Goal: Check status: Check status

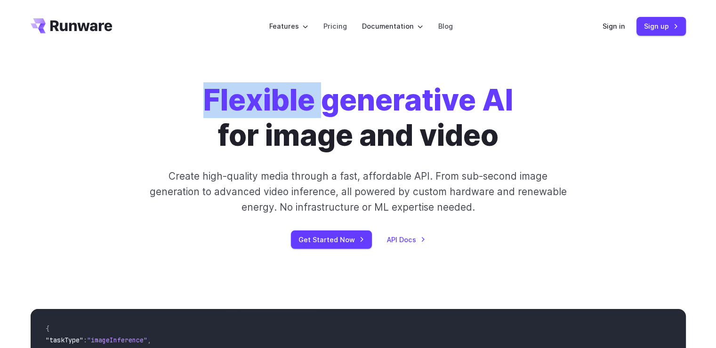
click at [606, 18] on div "Sign in Sign up" at bounding box center [643, 26] width 83 height 18
click at [610, 21] on link "Sign in" at bounding box center [613, 26] width 23 height 11
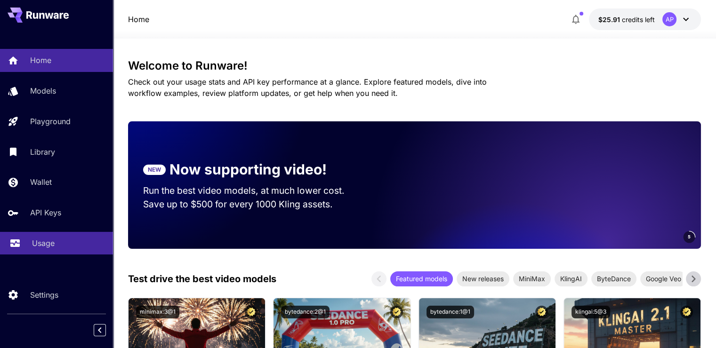
click at [57, 248] on div "Usage" at bounding box center [68, 243] width 73 height 11
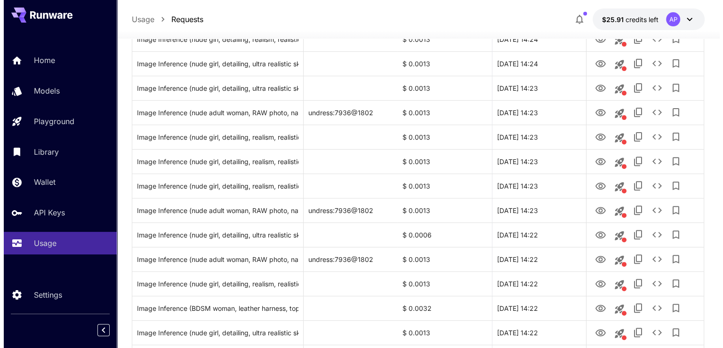
scroll to position [282, 0]
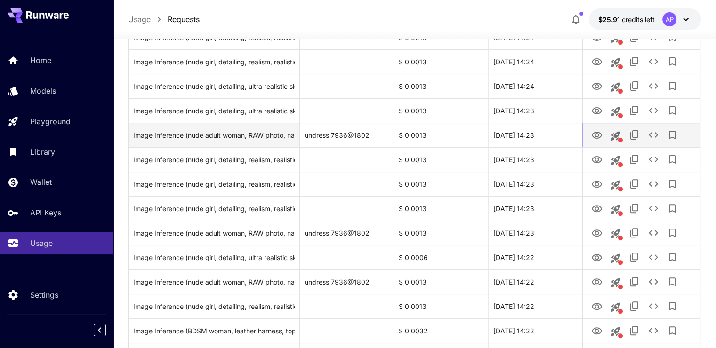
click at [591, 135] on icon "View Image" at bounding box center [596, 135] width 11 height 11
click at [654, 138] on icon "See details" at bounding box center [652, 134] width 11 height 11
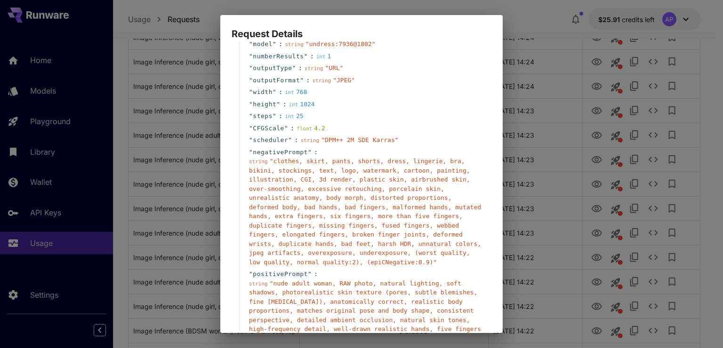
scroll to position [60, 0]
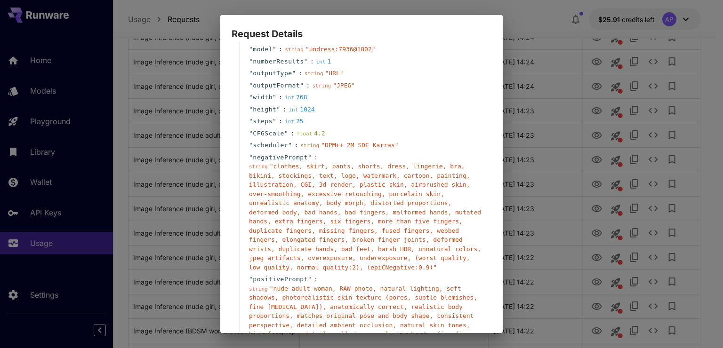
click at [533, 197] on div "Request Details { 19 item s " taskType " : string " imageInference " " taskUUID…" at bounding box center [361, 174] width 723 height 348
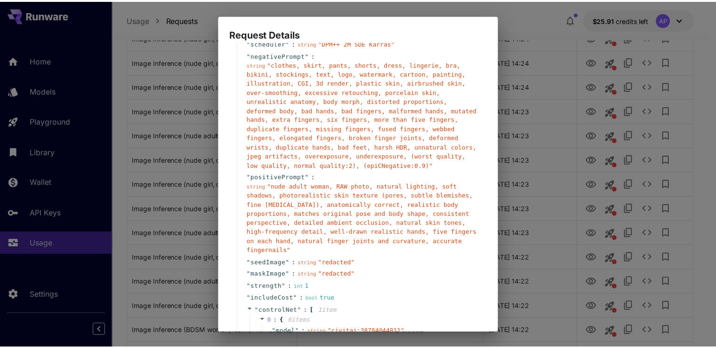
scroll to position [295, 0]
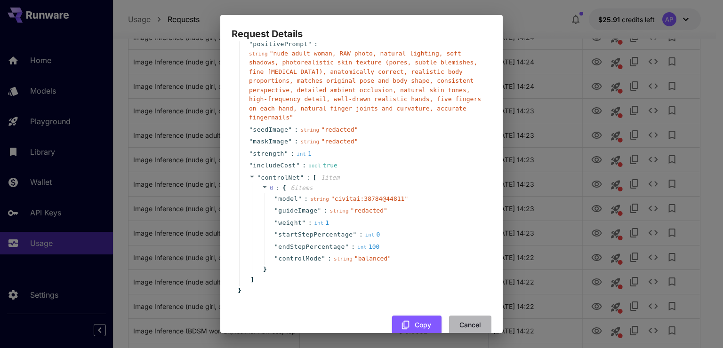
click at [482, 316] on button "Cancel" at bounding box center [470, 325] width 42 height 19
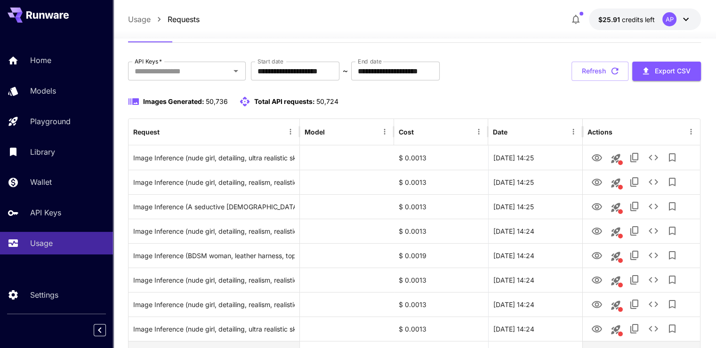
scroll to position [0, 0]
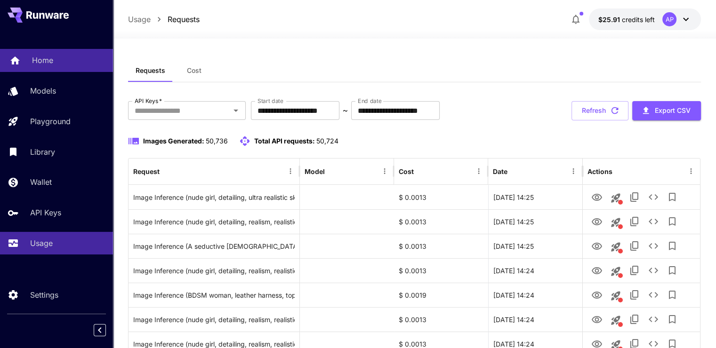
click at [8, 67] on link "Home" at bounding box center [56, 60] width 113 height 23
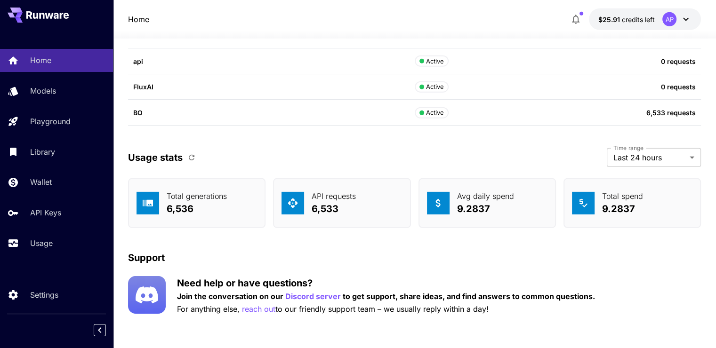
scroll to position [2900, 0]
click at [184, 156] on button "button" at bounding box center [191, 157] width 16 height 16
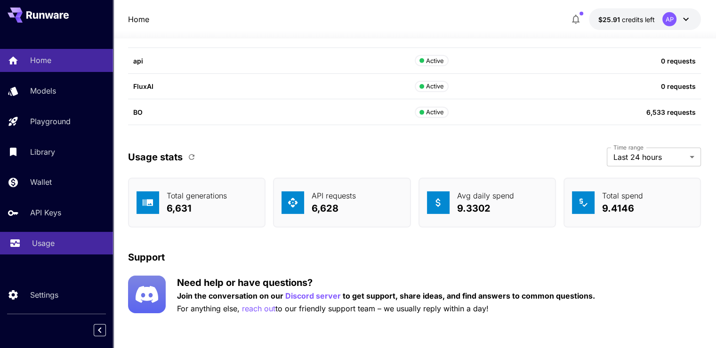
click at [64, 237] on link "Usage" at bounding box center [56, 243] width 113 height 23
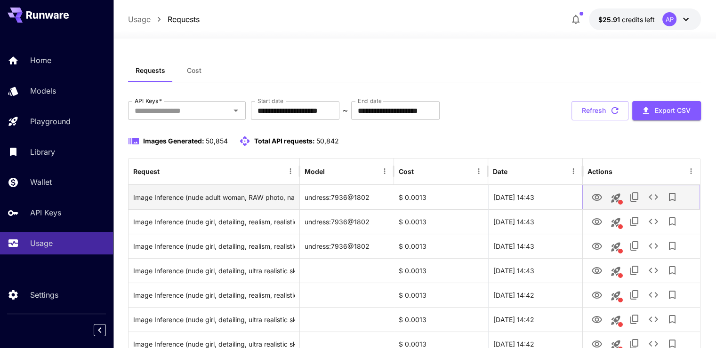
click at [593, 203] on button "View Image" at bounding box center [596, 196] width 19 height 19
click at [600, 193] on icon "View Image" at bounding box center [596, 197] width 11 height 11
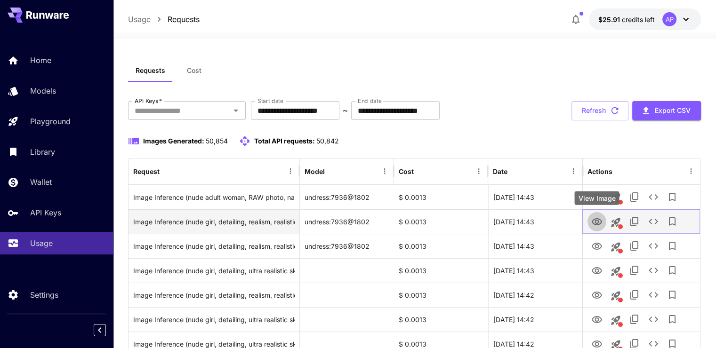
click at [594, 213] on button "View Image" at bounding box center [596, 221] width 19 height 19
click at [595, 221] on icon "View Image" at bounding box center [596, 221] width 10 height 7
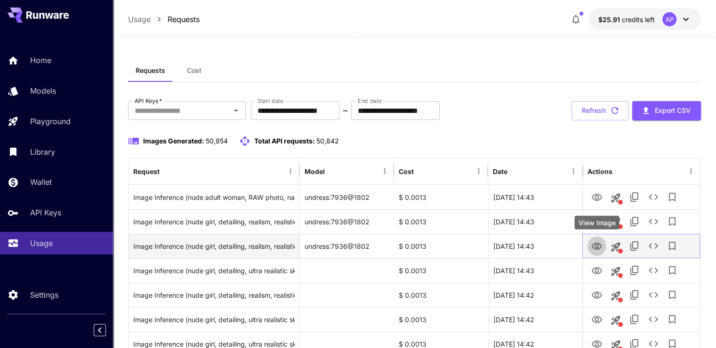
click at [590, 240] on button "View Image" at bounding box center [596, 245] width 19 height 19
click at [596, 247] on icon "View Image" at bounding box center [596, 246] width 10 height 7
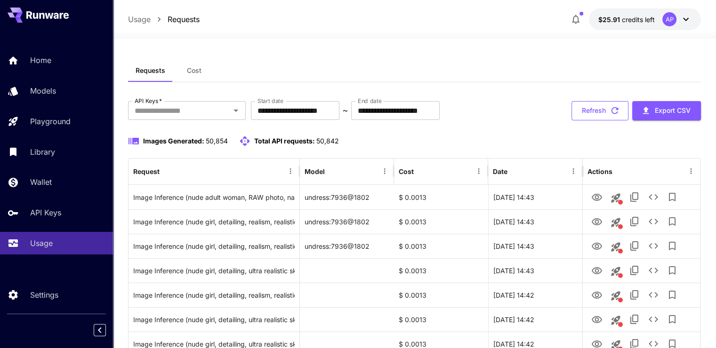
click at [597, 105] on button "Refresh" at bounding box center [599, 110] width 57 height 19
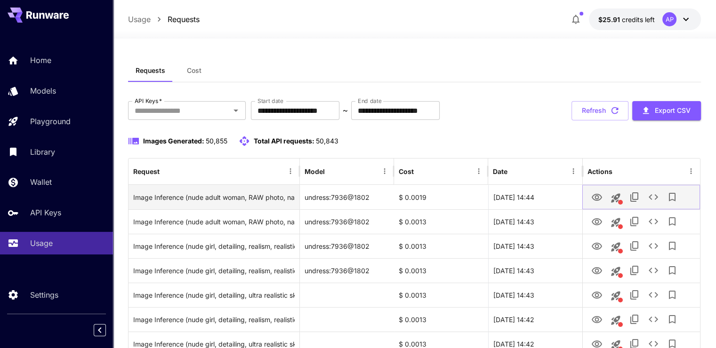
click at [598, 194] on icon "View Image" at bounding box center [596, 197] width 11 height 11
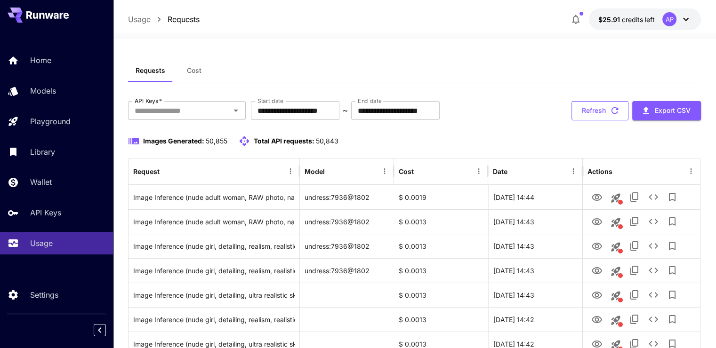
click at [601, 109] on button "Refresh" at bounding box center [599, 110] width 57 height 19
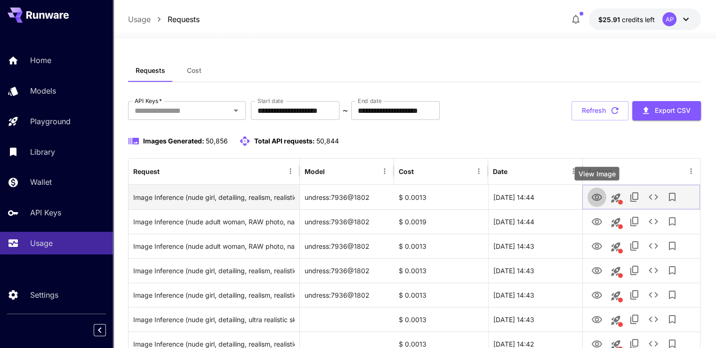
click at [602, 197] on icon "View Image" at bounding box center [596, 197] width 11 height 11
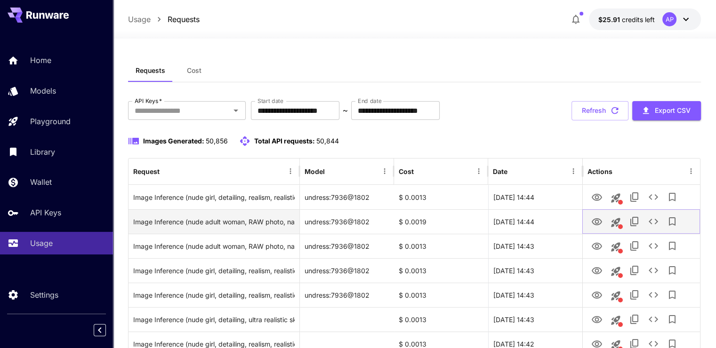
click at [590, 225] on button "View Image" at bounding box center [596, 221] width 19 height 19
click at [595, 215] on link "View Image" at bounding box center [596, 221] width 11 height 12
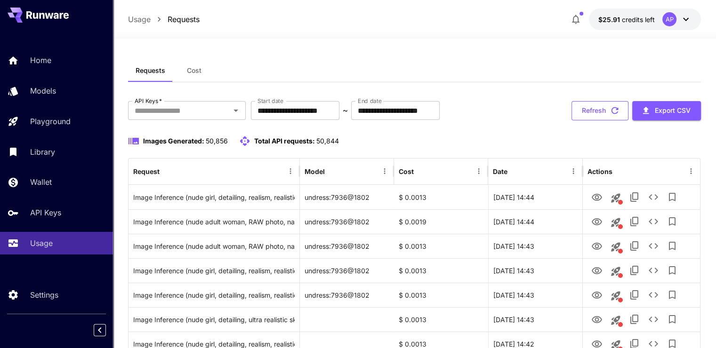
click at [582, 109] on button "Refresh" at bounding box center [599, 110] width 57 height 19
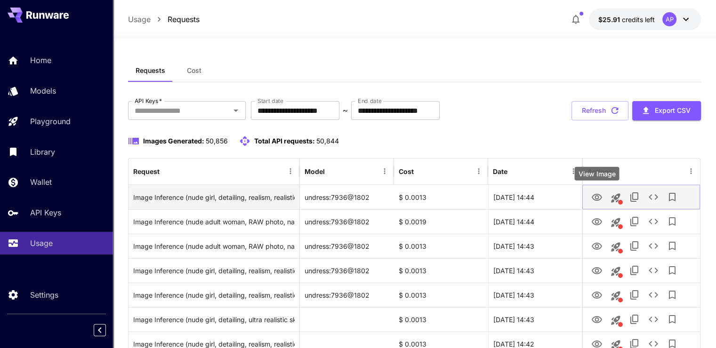
click at [598, 195] on icon "View Image" at bounding box center [596, 197] width 11 height 11
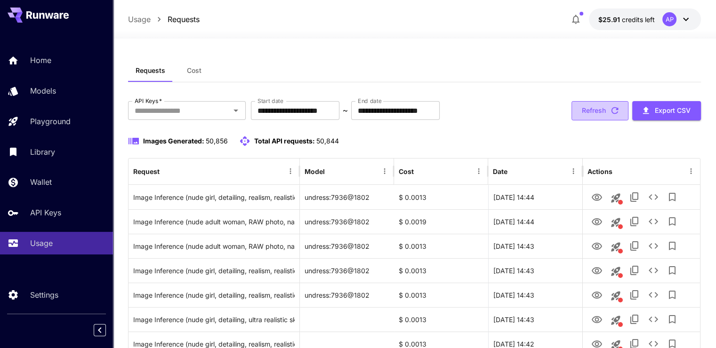
click at [592, 110] on button "Refresh" at bounding box center [599, 110] width 57 height 19
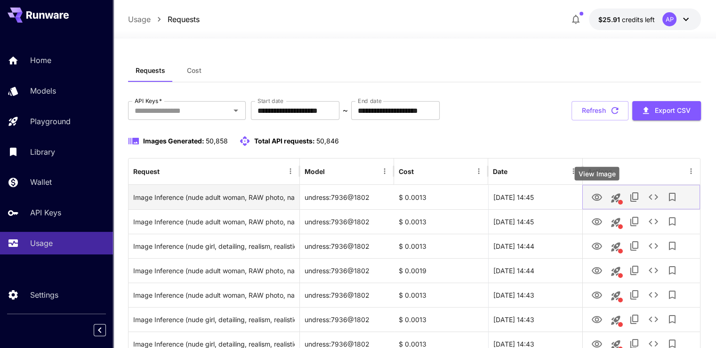
click at [598, 198] on icon "View Image" at bounding box center [596, 197] width 11 height 11
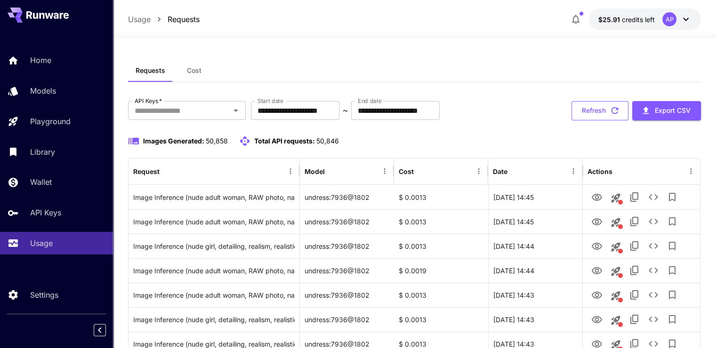
click at [585, 113] on button "Refresh" at bounding box center [599, 110] width 57 height 19
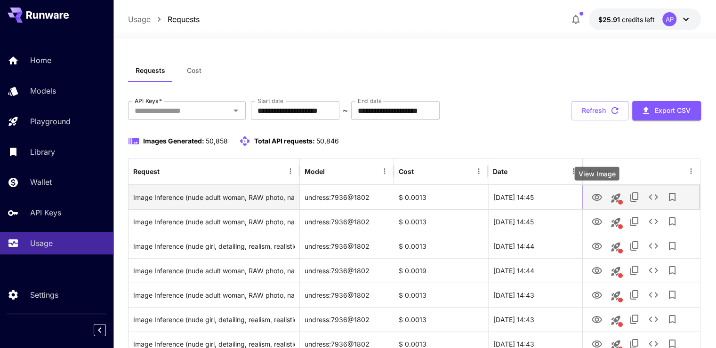
click at [593, 200] on icon "View Image" at bounding box center [596, 197] width 11 height 11
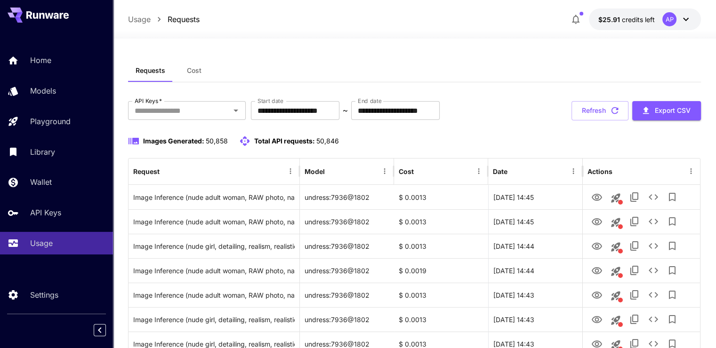
click at [566, 103] on div "**********" at bounding box center [414, 110] width 573 height 19
click at [583, 108] on button "Refresh" at bounding box center [599, 110] width 57 height 19
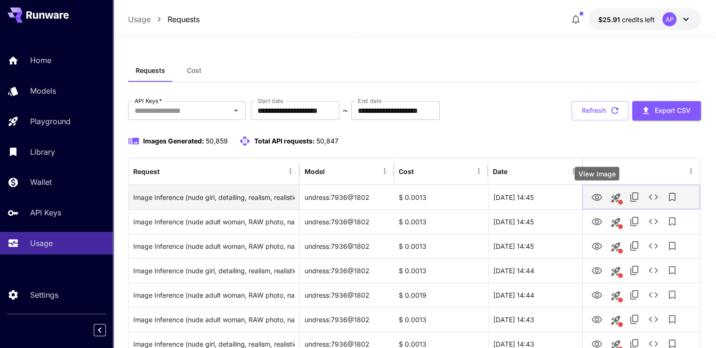
click at [593, 198] on icon "View Image" at bounding box center [596, 197] width 11 height 11
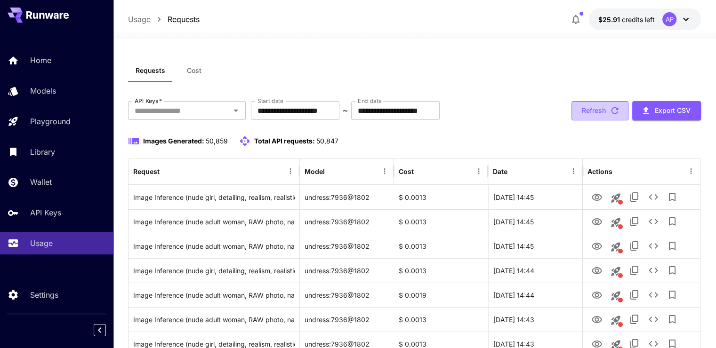
click at [600, 111] on button "Refresh" at bounding box center [599, 110] width 57 height 19
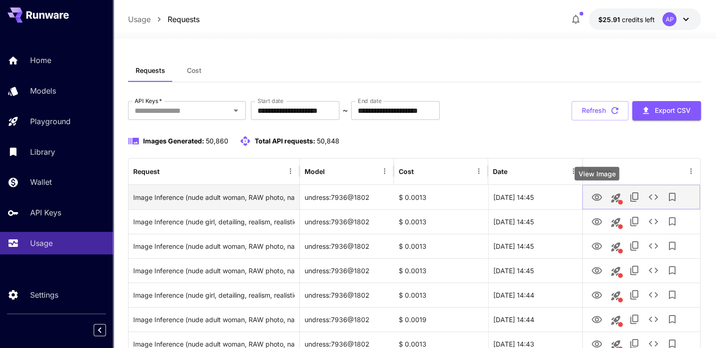
click at [597, 196] on icon "View Image" at bounding box center [596, 197] width 10 height 7
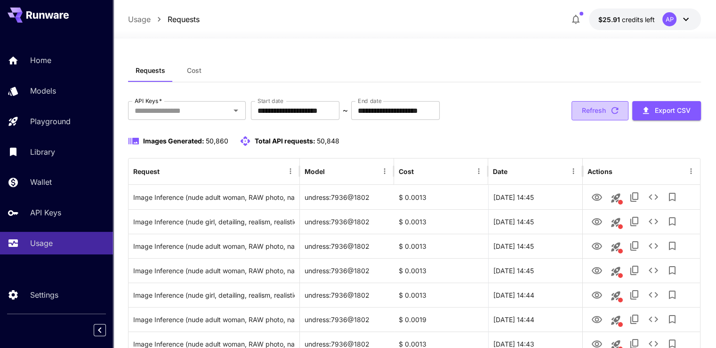
click at [584, 102] on button "Refresh" at bounding box center [599, 110] width 57 height 19
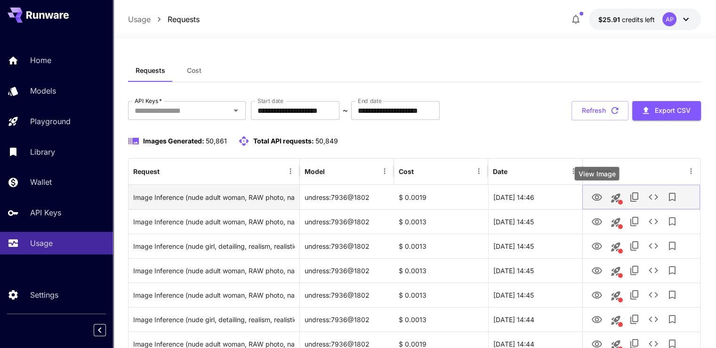
click at [599, 198] on icon "View Image" at bounding box center [596, 197] width 11 height 11
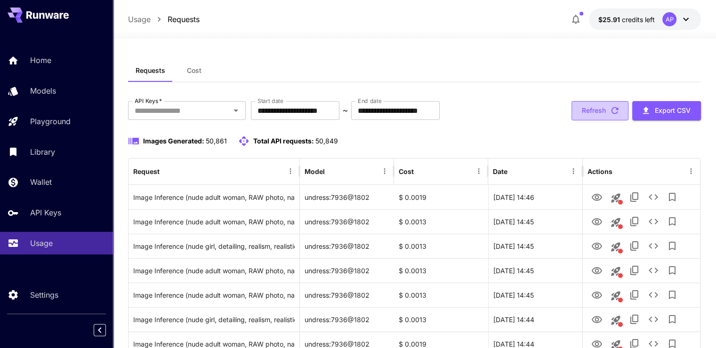
click at [585, 106] on button "Refresh" at bounding box center [599, 110] width 57 height 19
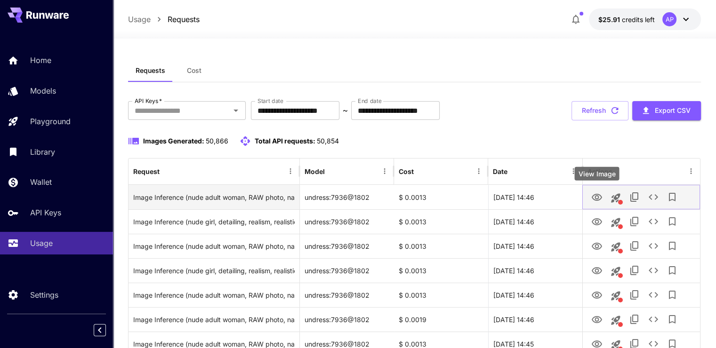
click at [596, 197] on icon "View Image" at bounding box center [596, 197] width 11 height 11
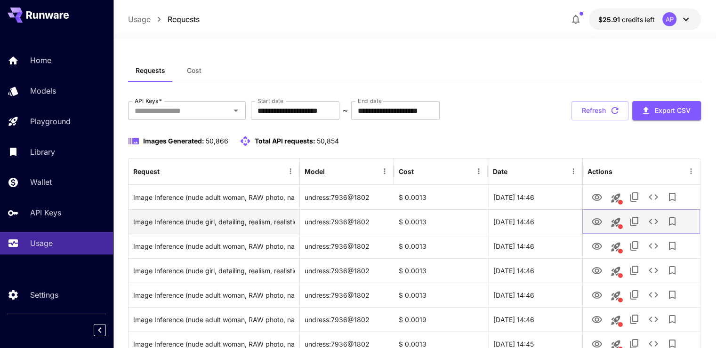
click at [593, 220] on icon "View Image" at bounding box center [596, 221] width 10 height 7
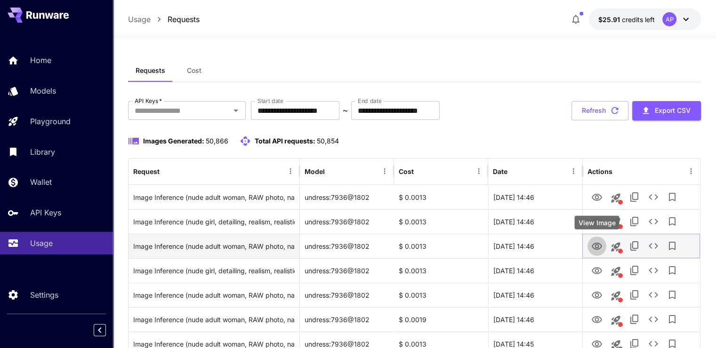
click at [595, 239] on button "View Image" at bounding box center [596, 245] width 19 height 19
click at [595, 250] on icon "View Image" at bounding box center [596, 246] width 11 height 11
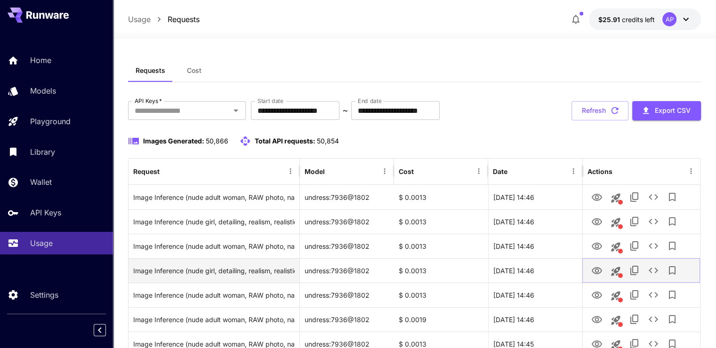
click at [592, 266] on icon "View Image" at bounding box center [596, 270] width 11 height 11
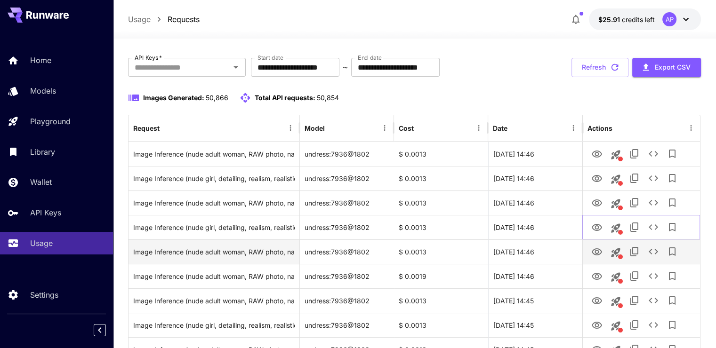
scroll to position [47, 0]
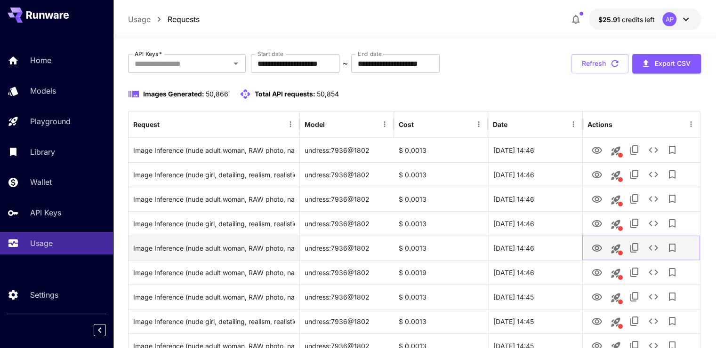
click at [595, 249] on icon "View Image" at bounding box center [596, 248] width 10 height 7
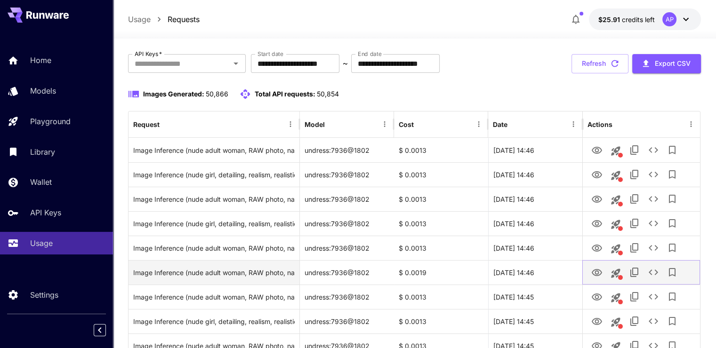
click at [590, 270] on button "View Image" at bounding box center [596, 272] width 19 height 19
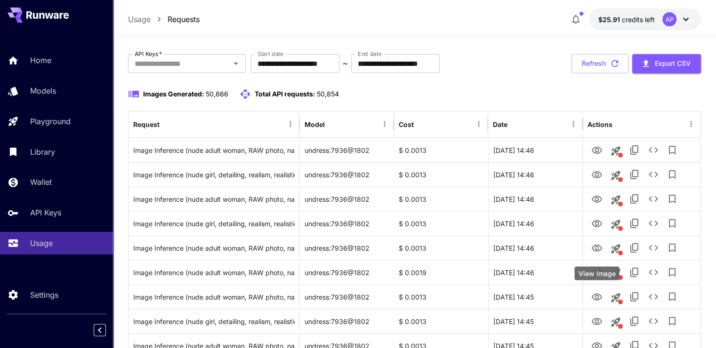
click at [595, 278] on div "View Image" at bounding box center [596, 274] width 45 height 14
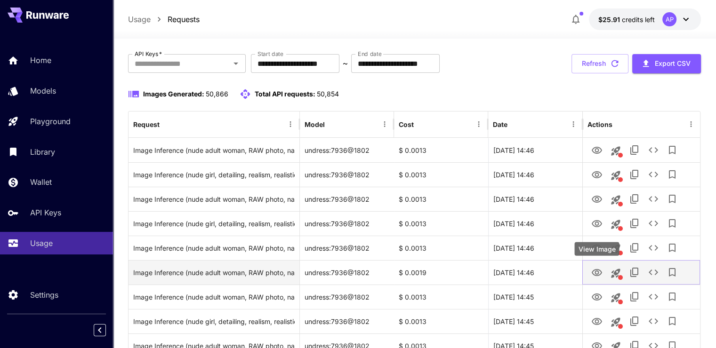
click at [596, 273] on icon "View Image" at bounding box center [596, 272] width 11 height 11
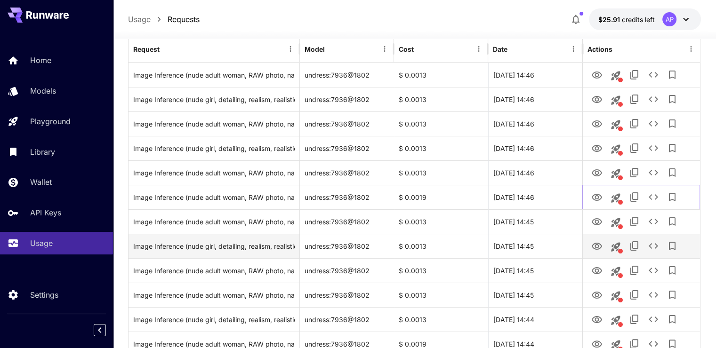
scroll to position [141, 0]
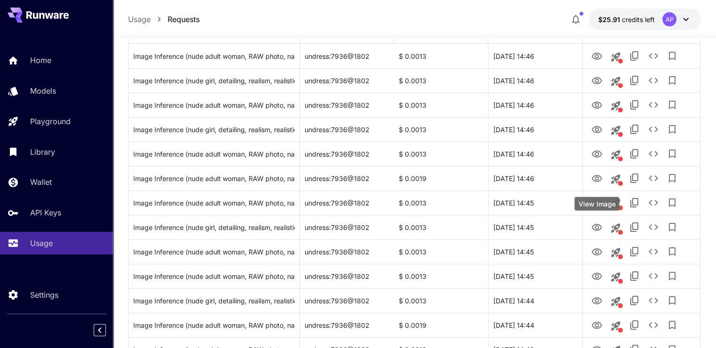
click at [596, 206] on div "View Image" at bounding box center [596, 204] width 45 height 14
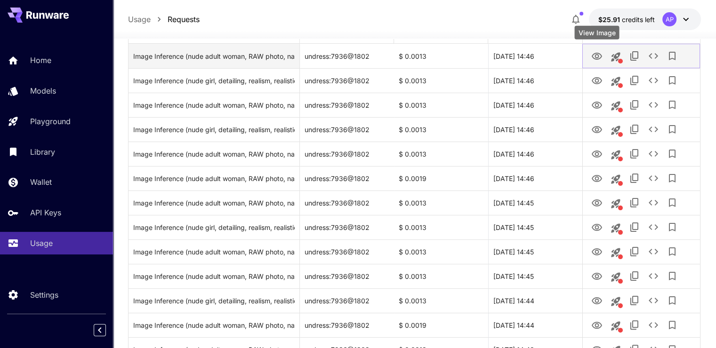
click at [593, 54] on icon "View Image" at bounding box center [596, 56] width 10 height 7
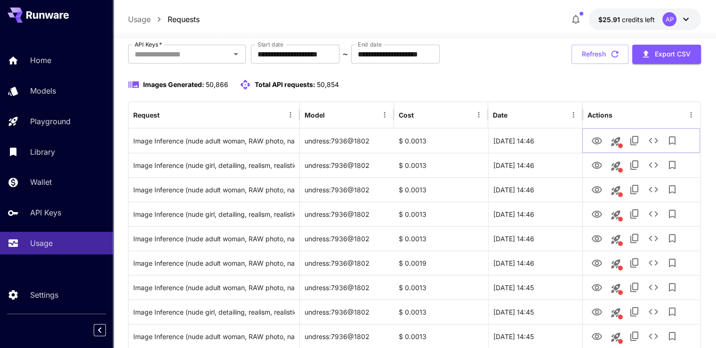
scroll to position [47, 0]
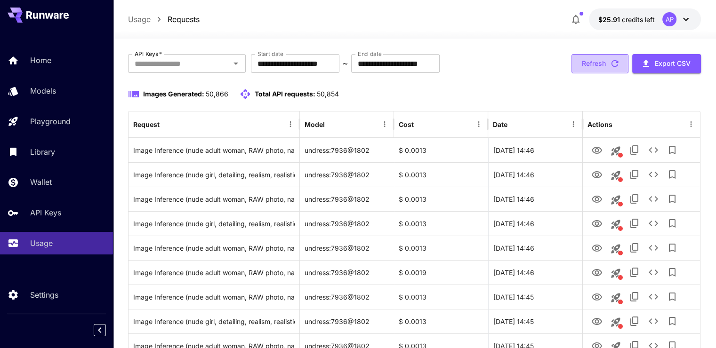
click at [586, 61] on button "Refresh" at bounding box center [599, 63] width 57 height 19
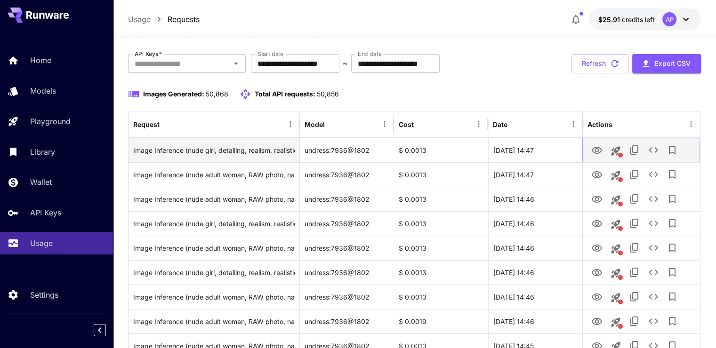
click at [595, 146] on icon "View Image" at bounding box center [596, 150] width 11 height 11
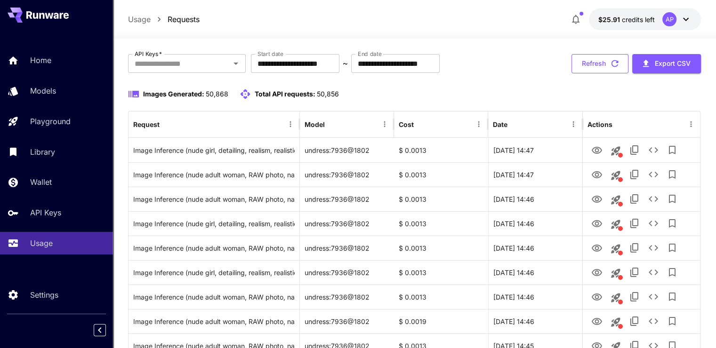
click at [581, 65] on button "Refresh" at bounding box center [599, 63] width 57 height 19
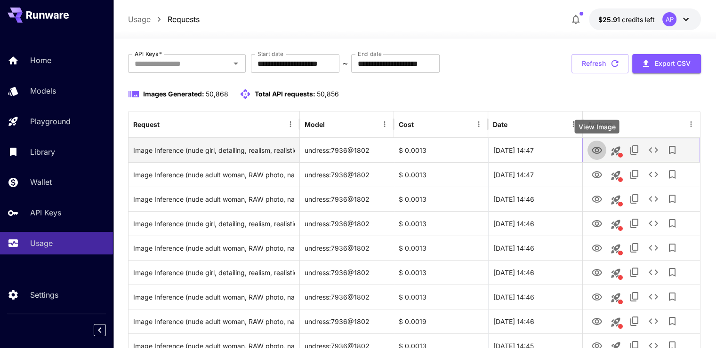
click at [594, 151] on icon "View Image" at bounding box center [596, 150] width 11 height 11
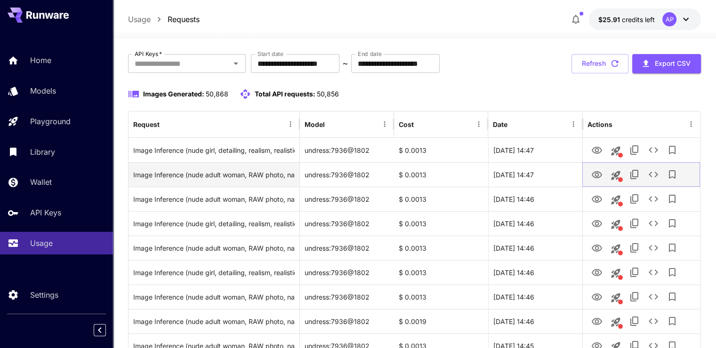
click at [599, 179] on icon "View Image" at bounding box center [596, 174] width 11 height 11
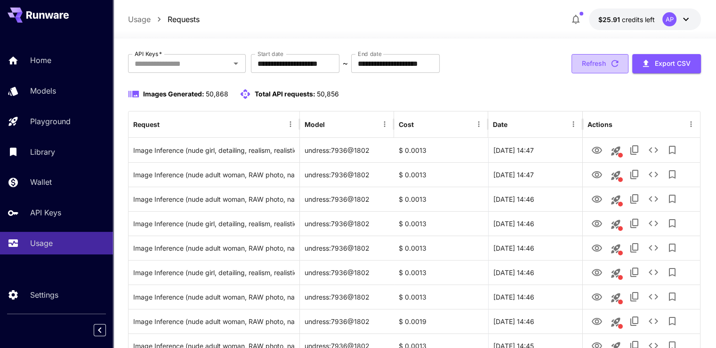
click at [589, 66] on button "Refresh" at bounding box center [599, 63] width 57 height 19
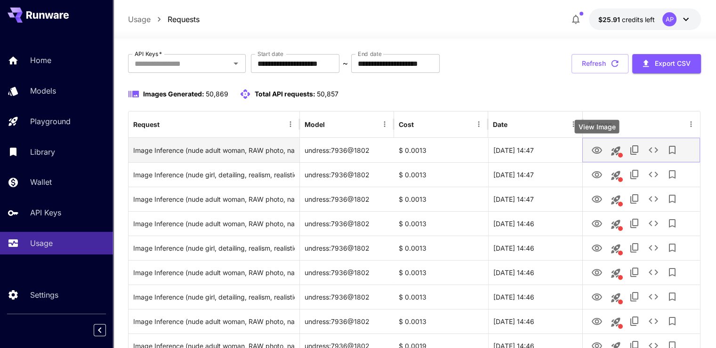
click at [595, 147] on icon "View Image" at bounding box center [596, 150] width 10 height 7
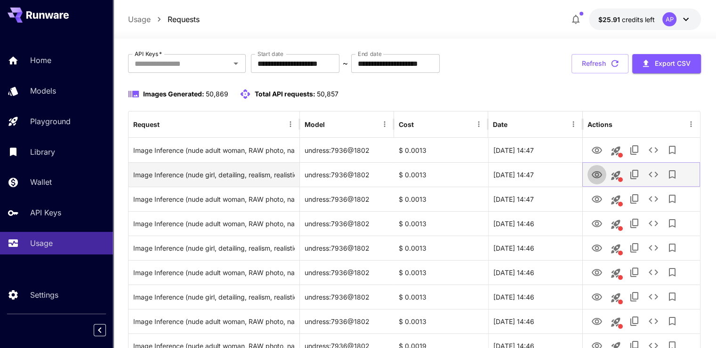
click at [599, 176] on icon "View Image" at bounding box center [596, 174] width 11 height 11
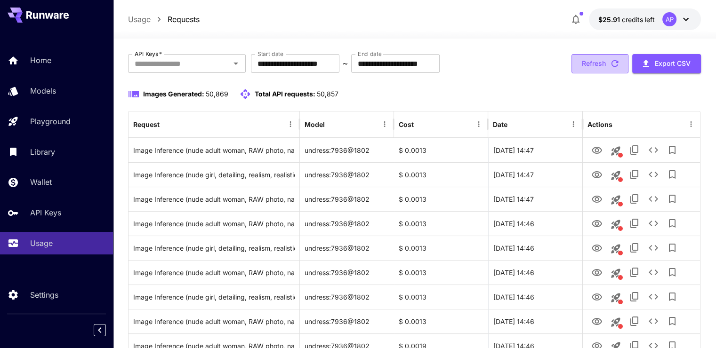
click at [588, 69] on button "Refresh" at bounding box center [599, 63] width 57 height 19
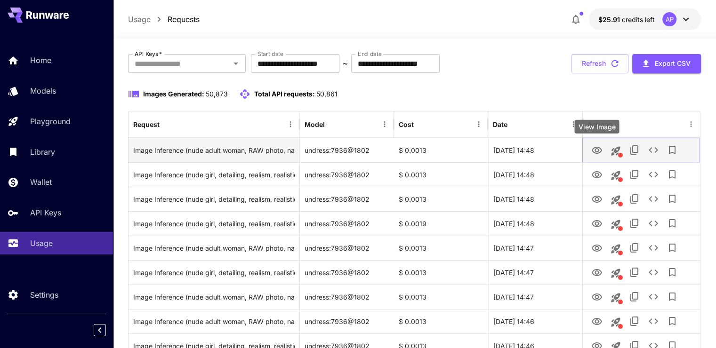
click at [596, 153] on icon "View Image" at bounding box center [596, 150] width 10 height 7
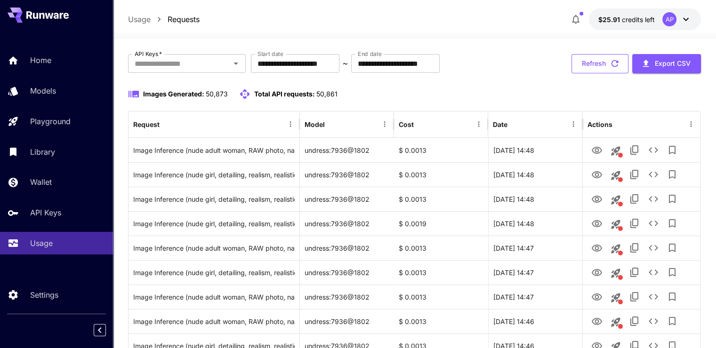
click at [608, 56] on button "Refresh" at bounding box center [599, 63] width 57 height 19
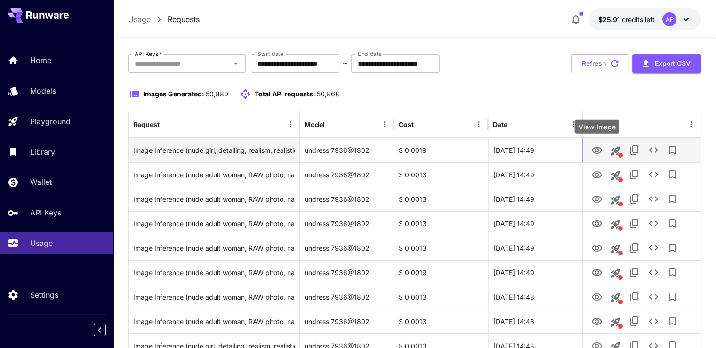
click at [595, 151] on icon "View Image" at bounding box center [596, 150] width 10 height 7
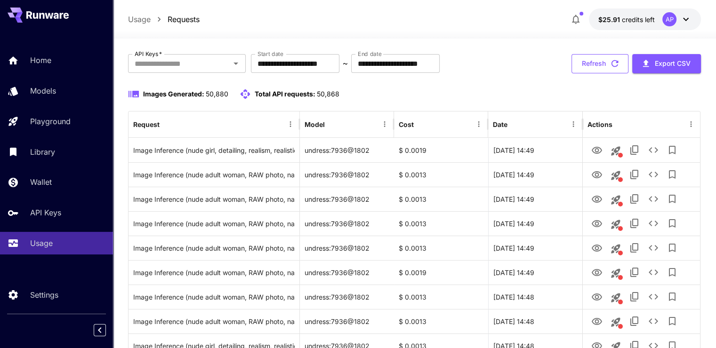
click at [580, 60] on button "Refresh" at bounding box center [599, 63] width 57 height 19
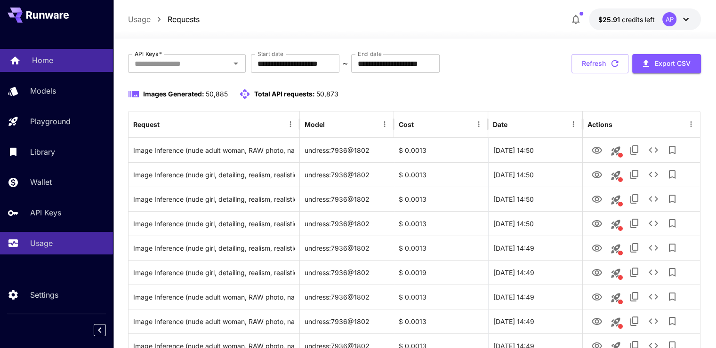
click at [37, 54] on link "Home" at bounding box center [56, 60] width 113 height 23
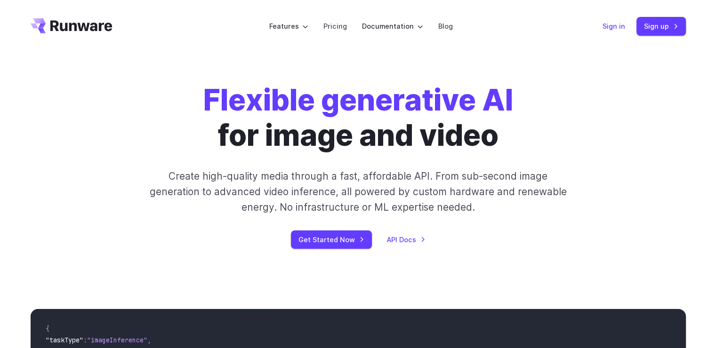
click at [613, 23] on link "Sign in" at bounding box center [613, 26] width 23 height 11
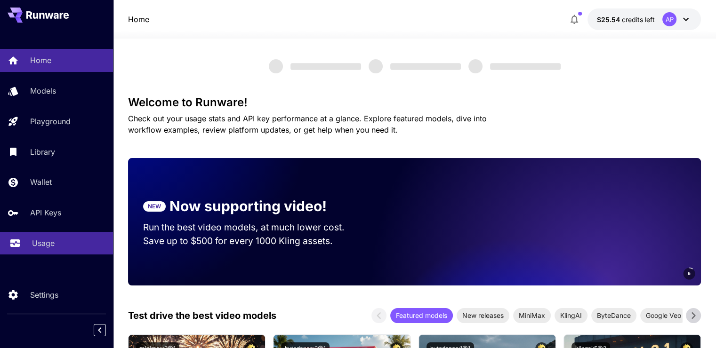
click at [53, 238] on link "Usage" at bounding box center [56, 243] width 113 height 23
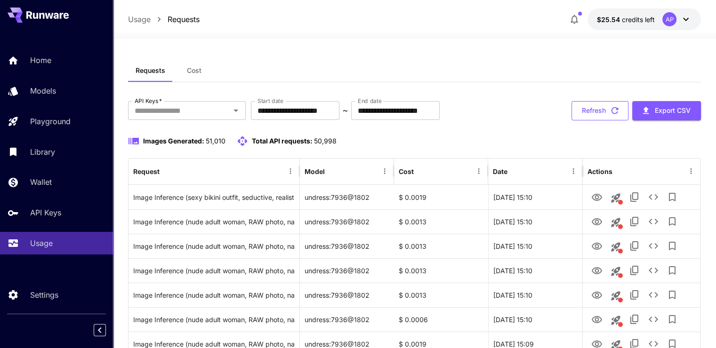
click at [615, 114] on icon "button" at bounding box center [614, 110] width 10 height 10
click at [611, 104] on button "Refresh" at bounding box center [599, 110] width 57 height 19
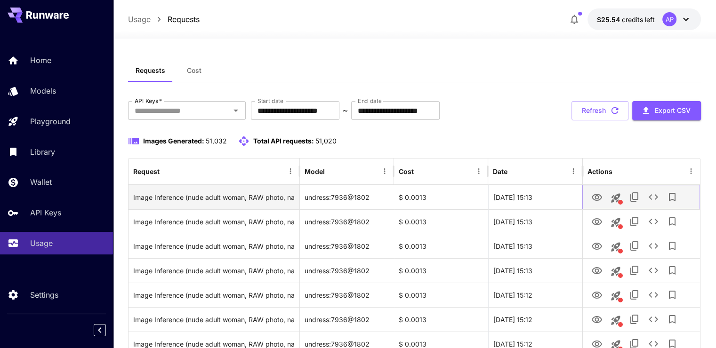
click at [596, 197] on icon "View Image" at bounding box center [596, 197] width 11 height 11
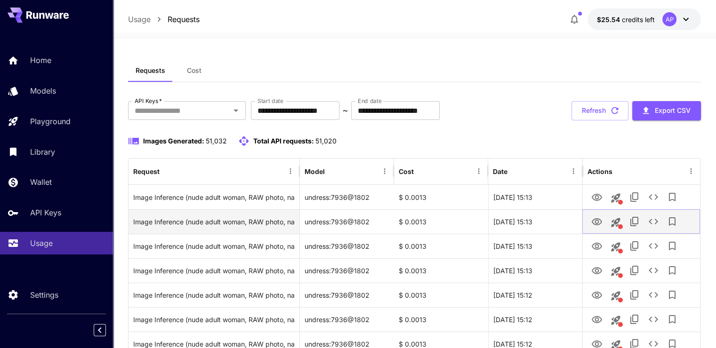
click at [592, 221] on icon "View Image" at bounding box center [596, 221] width 10 height 7
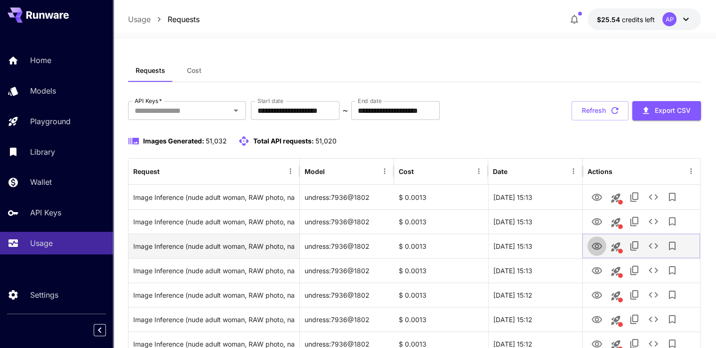
click at [596, 247] on icon "View Image" at bounding box center [596, 246] width 10 height 7
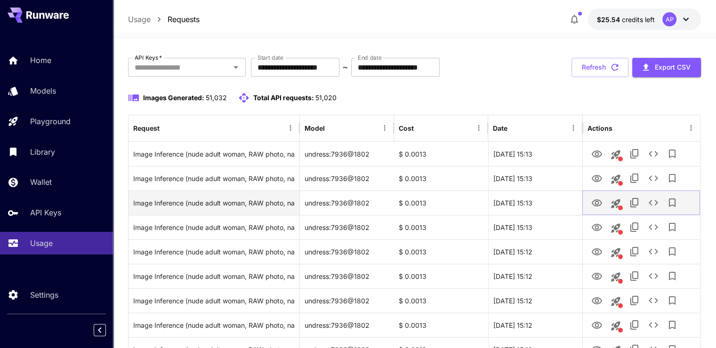
scroll to position [47, 0]
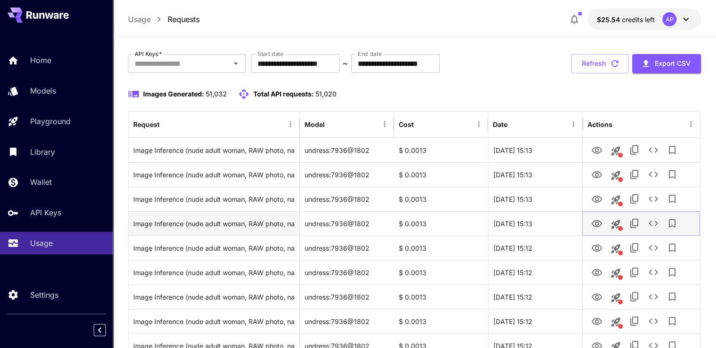
click at [599, 226] on icon "View Image" at bounding box center [596, 223] width 10 height 7
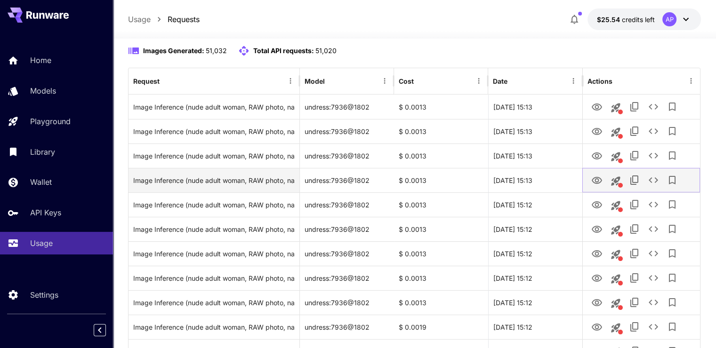
scroll to position [94, 0]
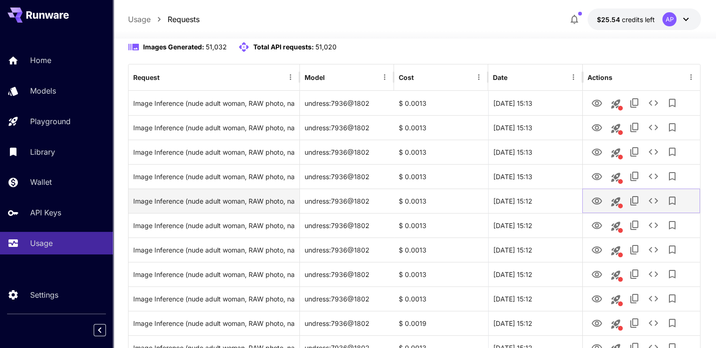
click at [598, 201] on icon "View Image" at bounding box center [596, 201] width 11 height 11
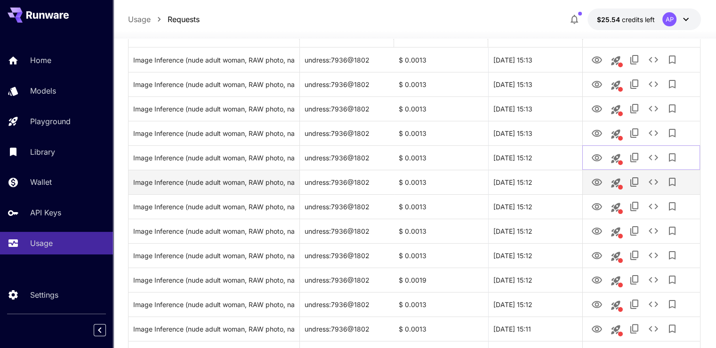
scroll to position [141, 0]
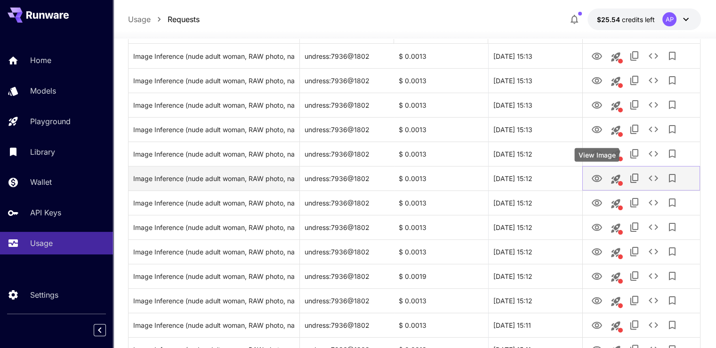
click at [597, 177] on icon "View Image" at bounding box center [596, 178] width 10 height 7
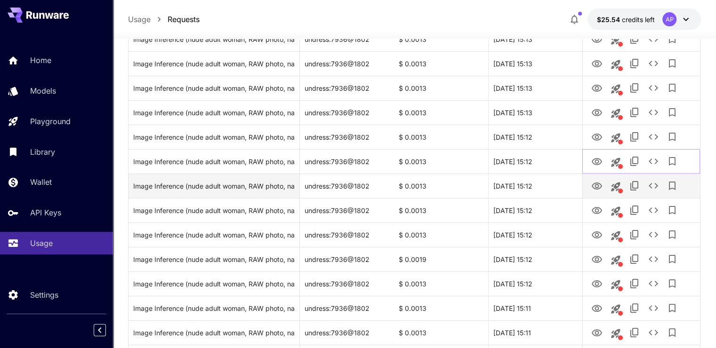
scroll to position [188, 0]
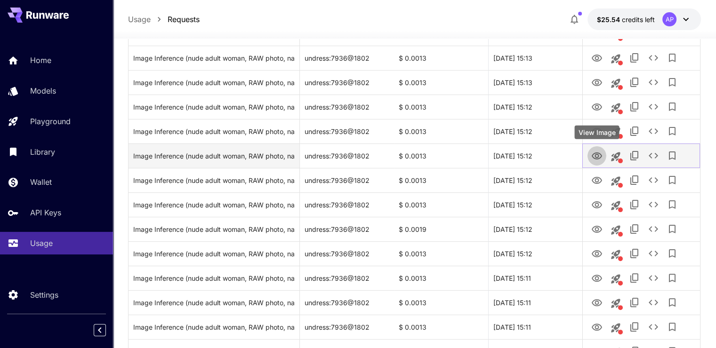
click at [594, 160] on icon "View Image" at bounding box center [596, 156] width 11 height 11
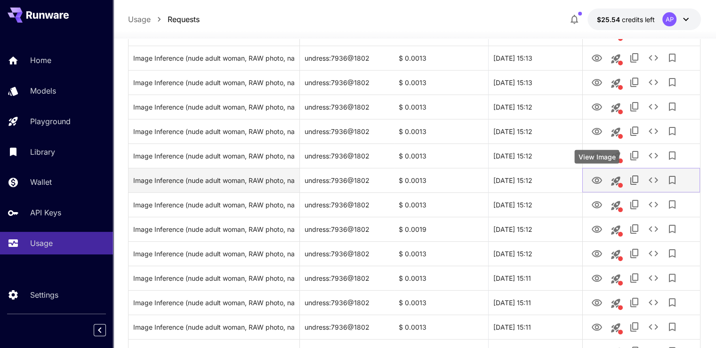
click at [594, 178] on icon "View Image" at bounding box center [596, 180] width 10 height 7
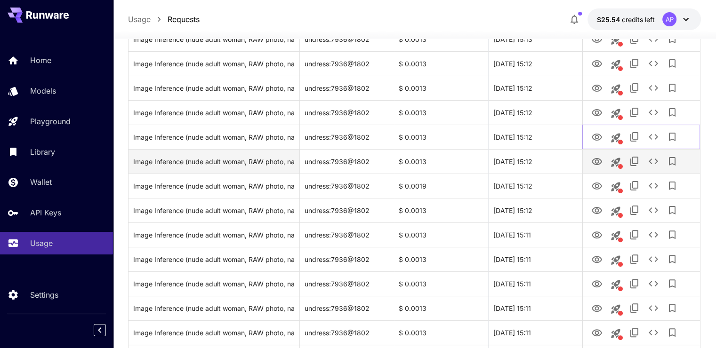
scroll to position [235, 0]
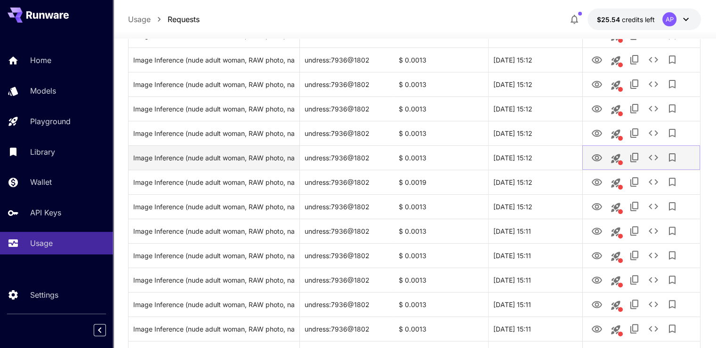
click at [594, 159] on icon "View Image" at bounding box center [596, 157] width 10 height 7
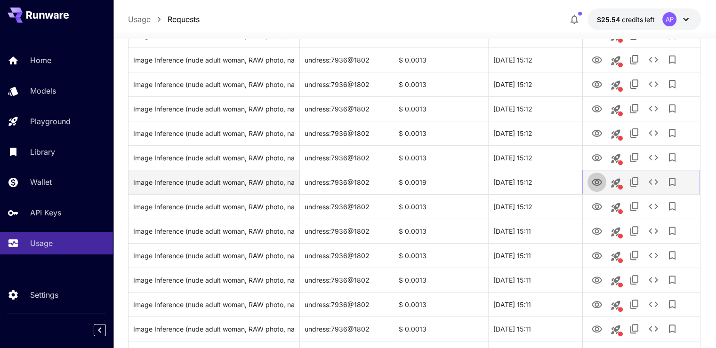
click at [594, 182] on icon "View Image" at bounding box center [596, 182] width 10 height 7
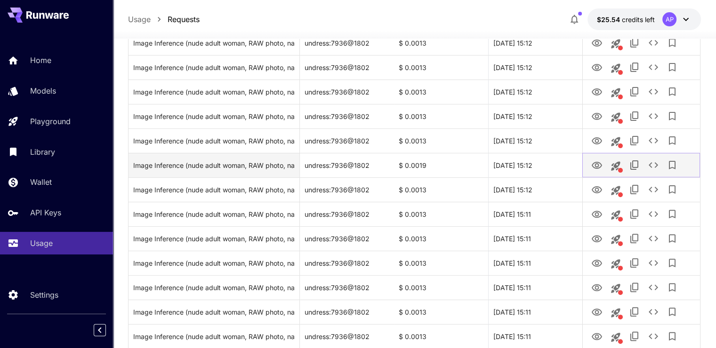
scroll to position [282, 0]
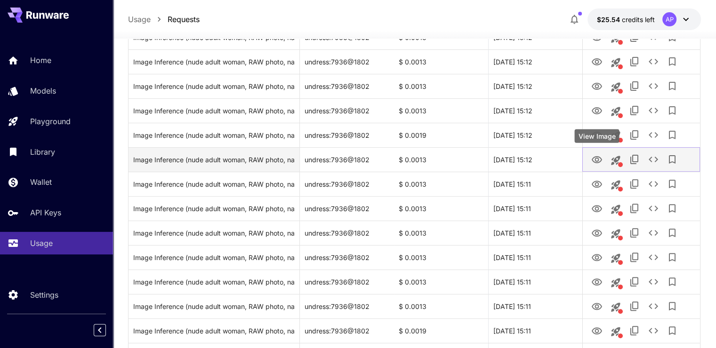
click at [598, 164] on icon "View Image" at bounding box center [596, 159] width 11 height 11
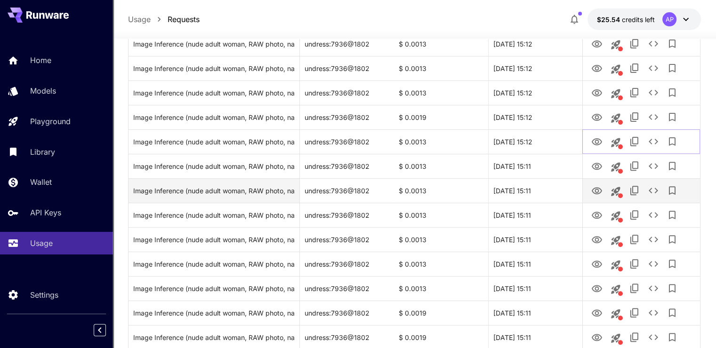
scroll to position [329, 0]
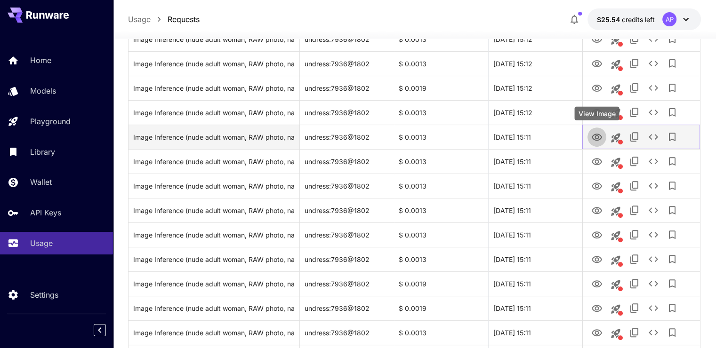
click at [597, 137] on icon "View Image" at bounding box center [596, 137] width 11 height 11
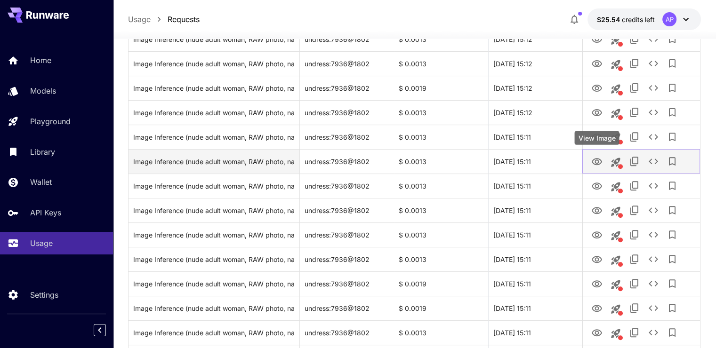
click at [596, 162] on icon "View Image" at bounding box center [596, 161] width 11 height 11
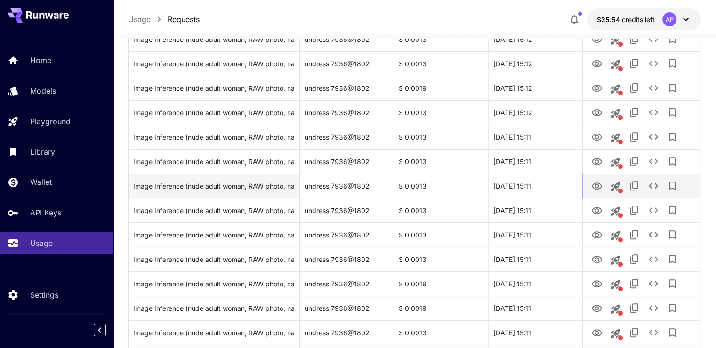
click at [601, 181] on icon "View Image" at bounding box center [596, 186] width 11 height 11
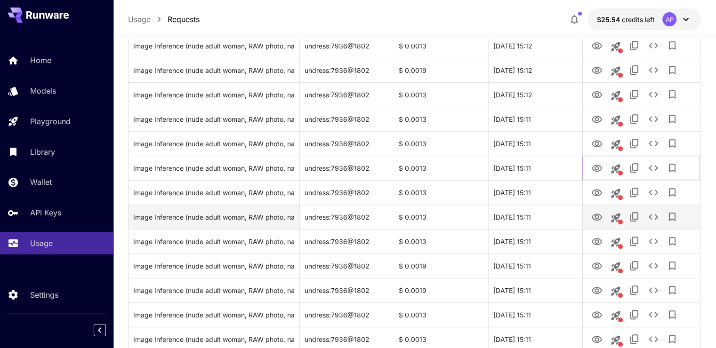
scroll to position [376, 0]
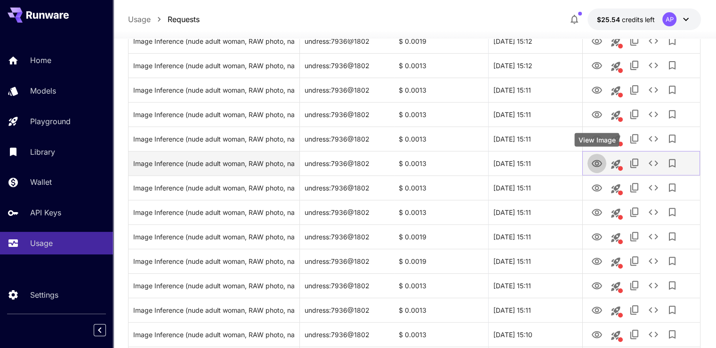
click at [591, 166] on icon "View Image" at bounding box center [596, 163] width 11 height 11
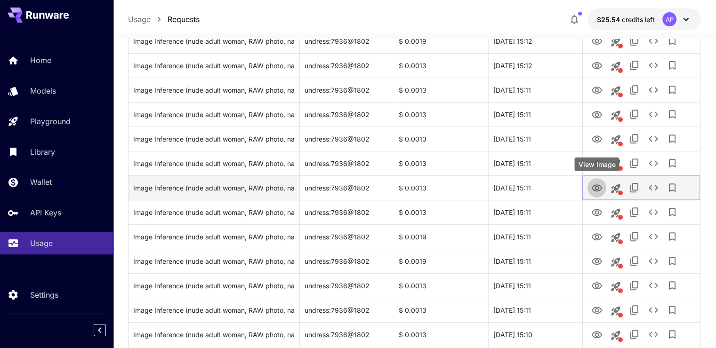
click at [591, 179] on button "View Image" at bounding box center [596, 187] width 19 height 19
click at [598, 183] on icon "View Image" at bounding box center [596, 188] width 11 height 11
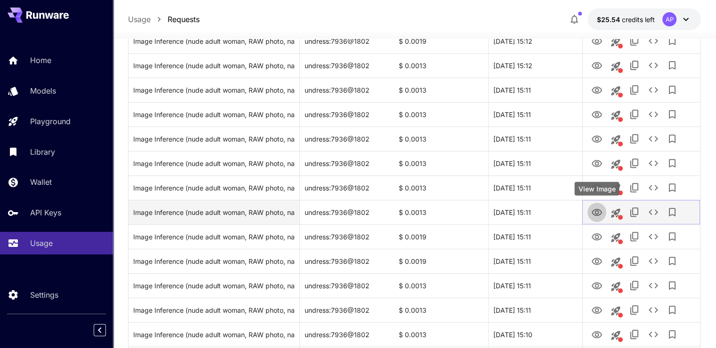
click at [597, 208] on icon "View Image" at bounding box center [596, 212] width 11 height 11
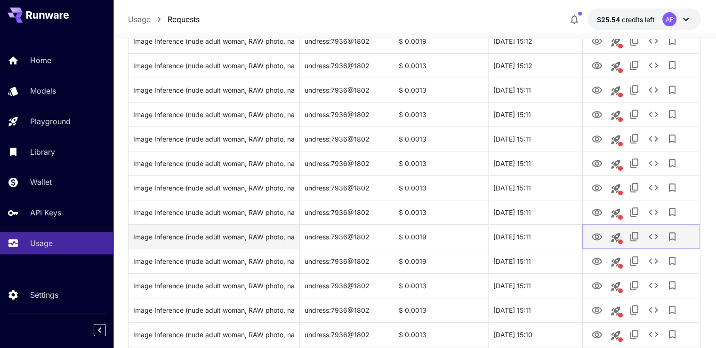
click at [597, 236] on icon "View Image" at bounding box center [596, 236] width 11 height 11
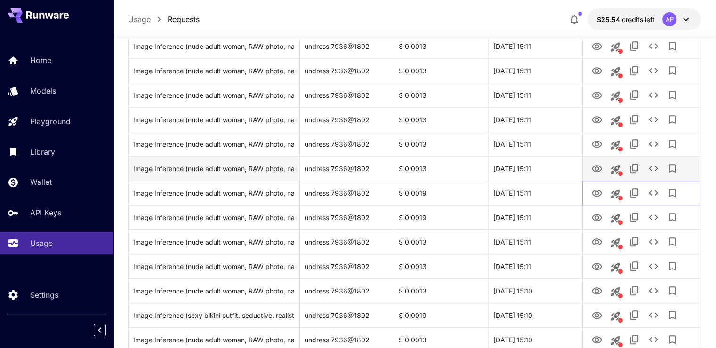
scroll to position [423, 0]
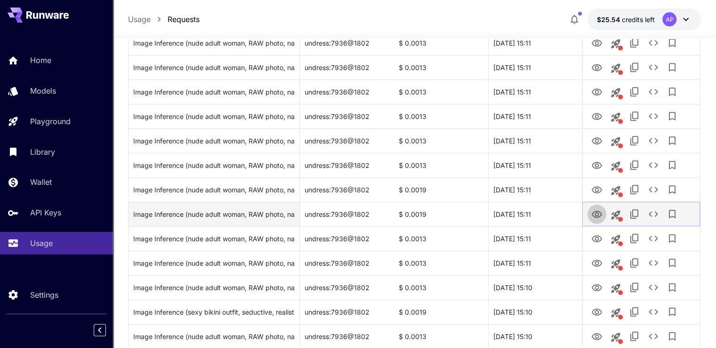
click at [597, 218] on icon "View Image" at bounding box center [596, 214] width 11 height 11
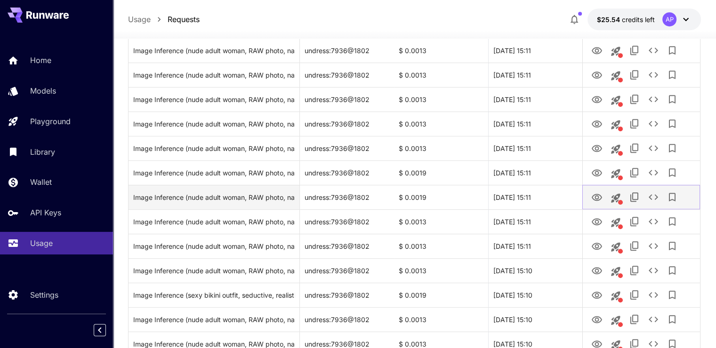
scroll to position [470, 0]
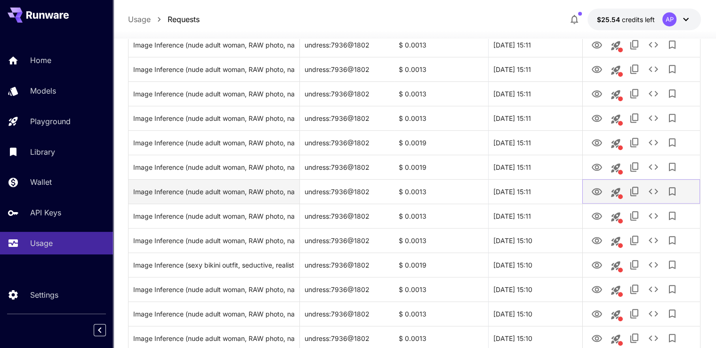
click at [600, 190] on icon "View Image" at bounding box center [596, 191] width 10 height 7
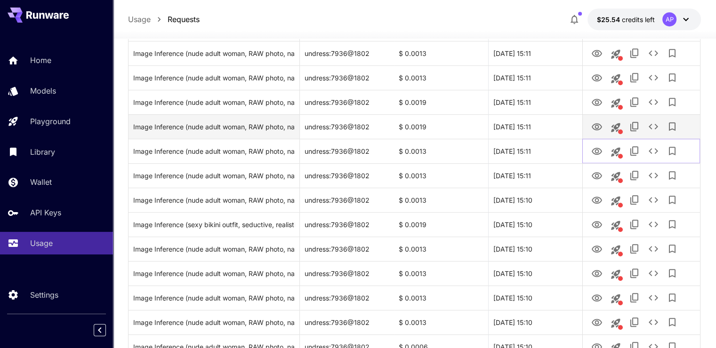
scroll to position [518, 0]
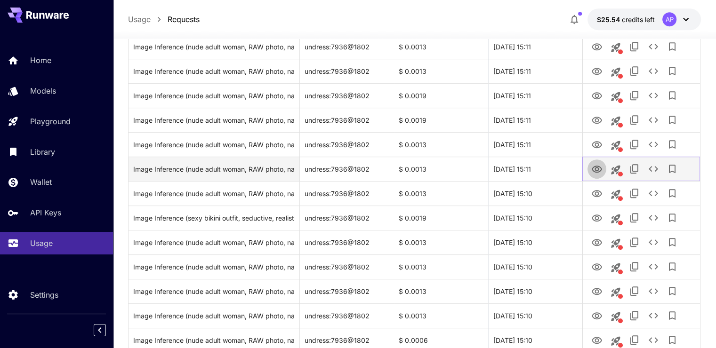
click at [597, 169] on icon "View Image" at bounding box center [596, 169] width 11 height 11
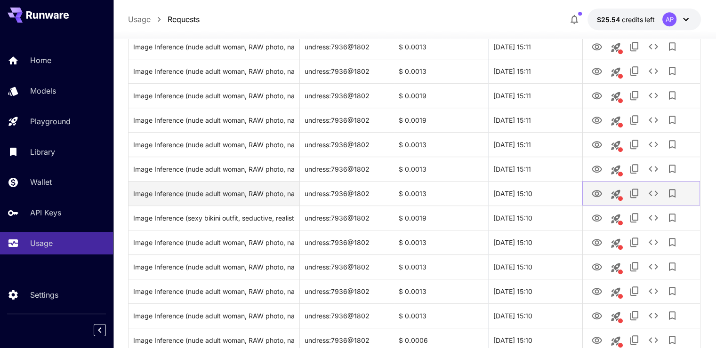
click at [598, 193] on icon "View Image" at bounding box center [596, 193] width 10 height 7
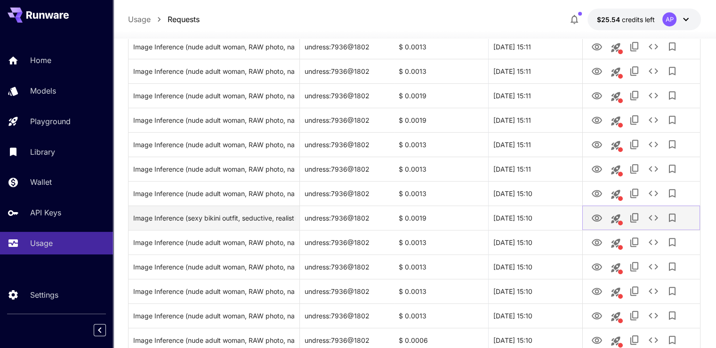
click at [596, 212] on link "View Image" at bounding box center [596, 218] width 11 height 12
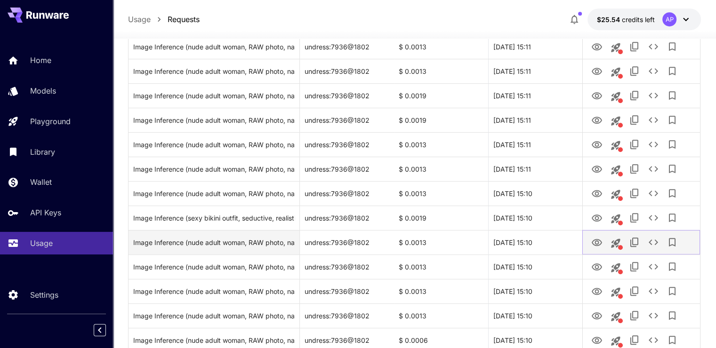
click at [591, 238] on icon "View Image" at bounding box center [596, 242] width 11 height 11
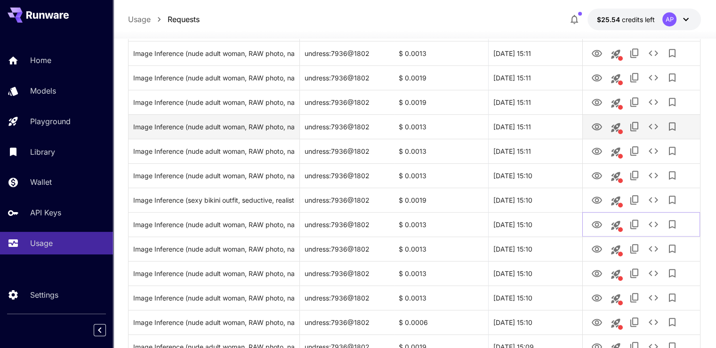
scroll to position [565, 0]
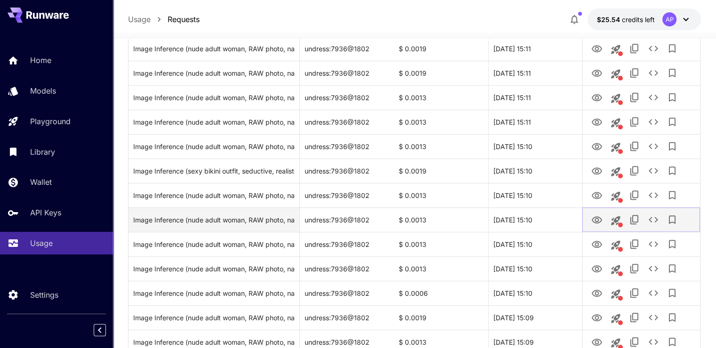
click at [590, 215] on button "View Image" at bounding box center [596, 219] width 19 height 19
click at [591, 216] on icon "View Image" at bounding box center [596, 220] width 11 height 11
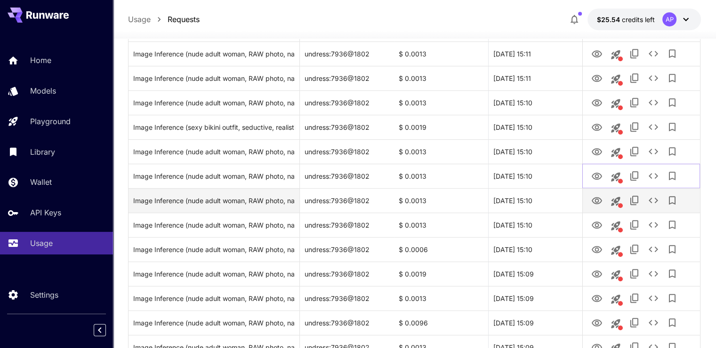
scroll to position [612, 0]
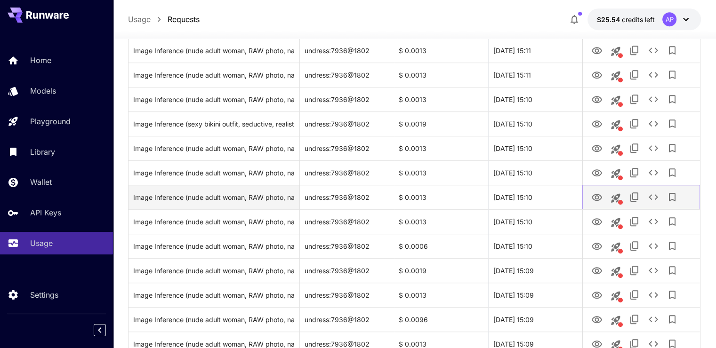
click at [601, 199] on icon "View Image" at bounding box center [596, 197] width 11 height 11
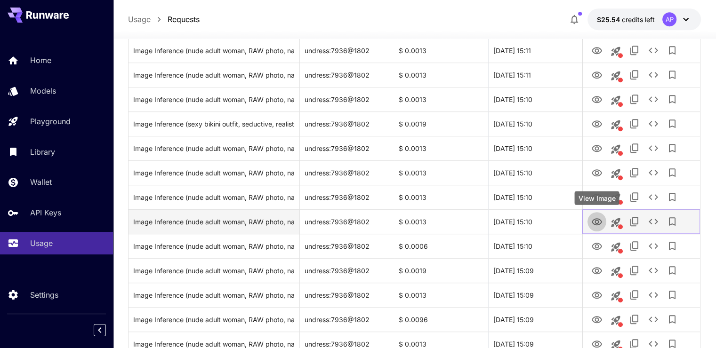
click at [597, 222] on icon "View Image" at bounding box center [596, 221] width 11 height 11
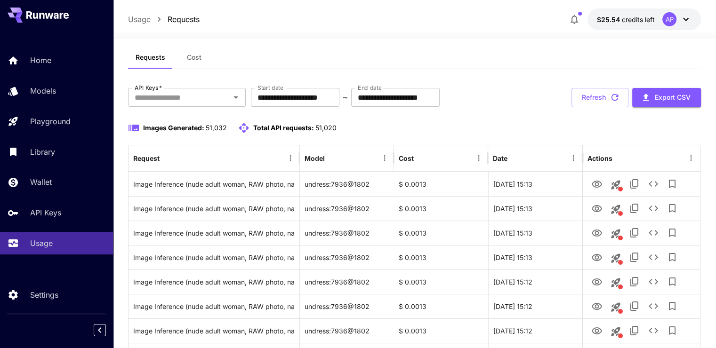
scroll to position [0, 0]
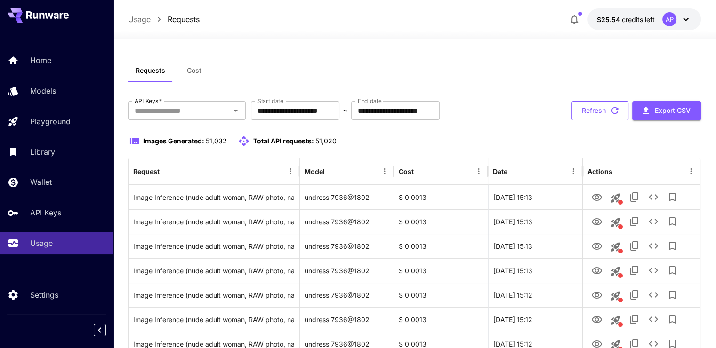
click at [597, 105] on button "Refresh" at bounding box center [599, 110] width 57 height 19
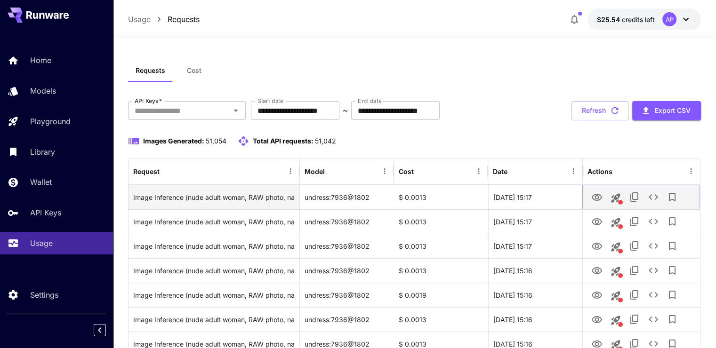
click at [598, 196] on icon "View Image" at bounding box center [596, 197] width 11 height 11
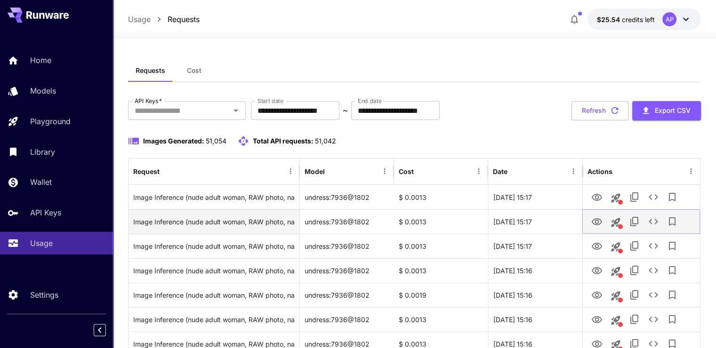
click at [599, 224] on icon "View Image" at bounding box center [596, 221] width 10 height 7
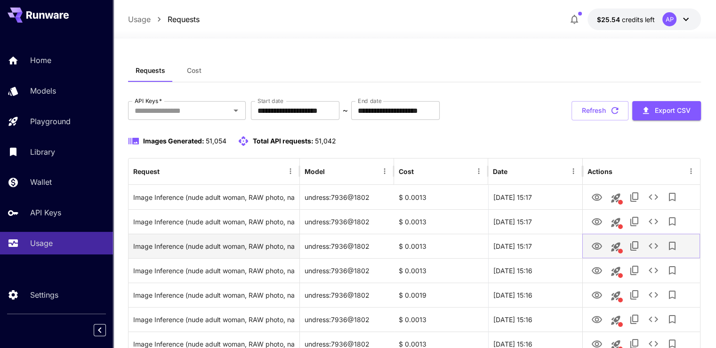
click at [597, 243] on icon "View Image" at bounding box center [596, 246] width 10 height 7
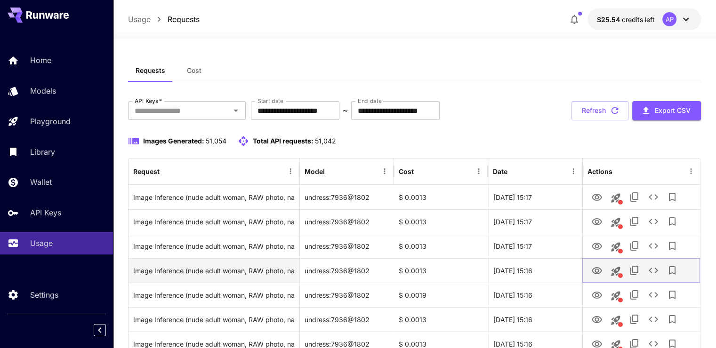
click at [607, 269] on button "This request includes a reference image. Clicking this will load all other para…" at bounding box center [615, 271] width 19 height 19
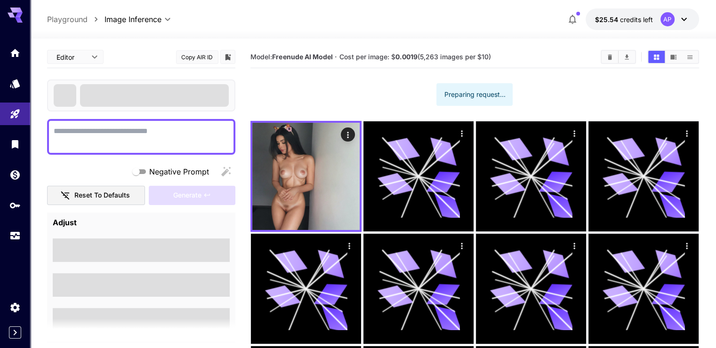
type textarea "**********"
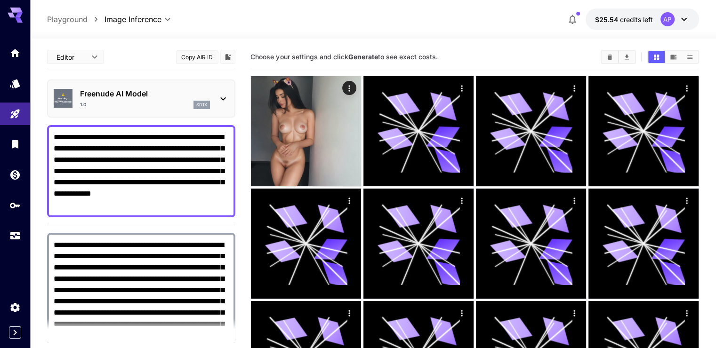
type input "**********"
type input "***"
click at [11, 241] on div "Usage" at bounding box center [15, 250] width 30 height 21
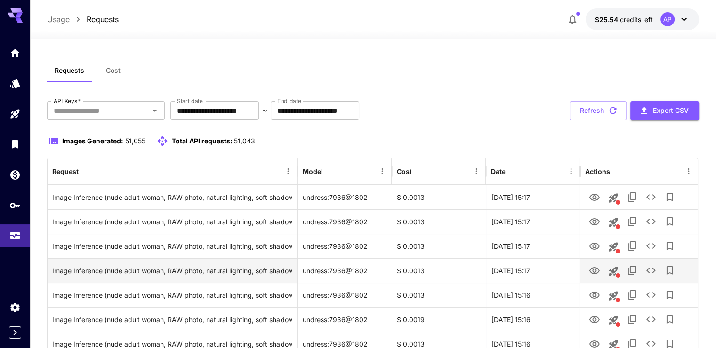
scroll to position [188, 0]
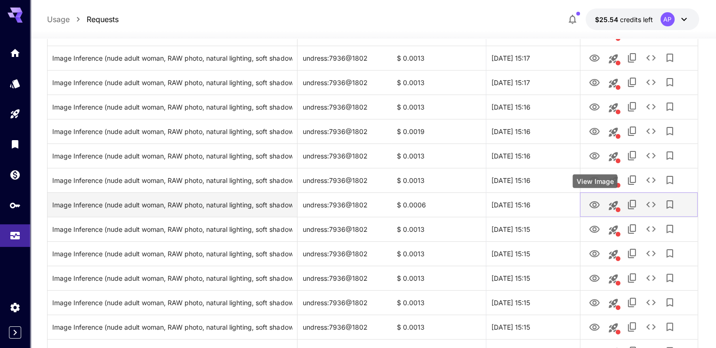
click at [598, 207] on icon "View Image" at bounding box center [594, 204] width 11 height 11
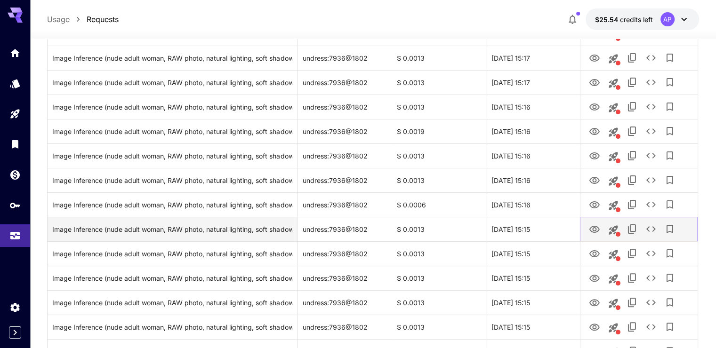
click at [593, 220] on button "View Image" at bounding box center [594, 228] width 19 height 19
click at [596, 230] on icon "View Image" at bounding box center [594, 229] width 10 height 7
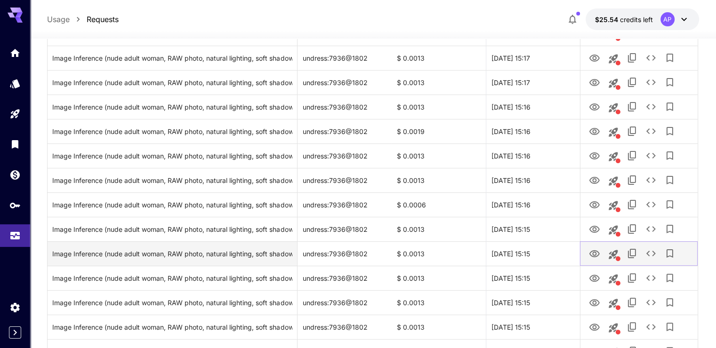
click at [597, 255] on icon "View Image" at bounding box center [594, 253] width 11 height 11
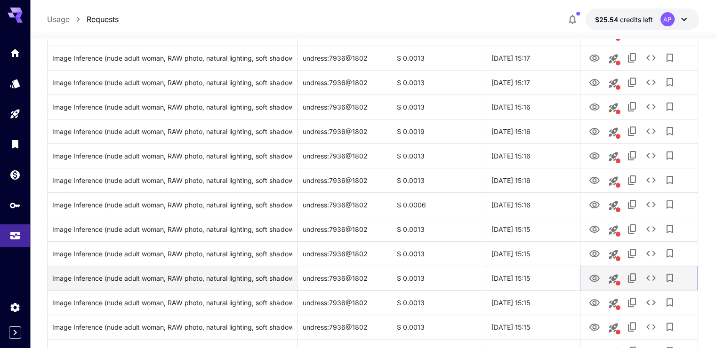
click at [590, 282] on icon "View Image" at bounding box center [594, 278] width 11 height 11
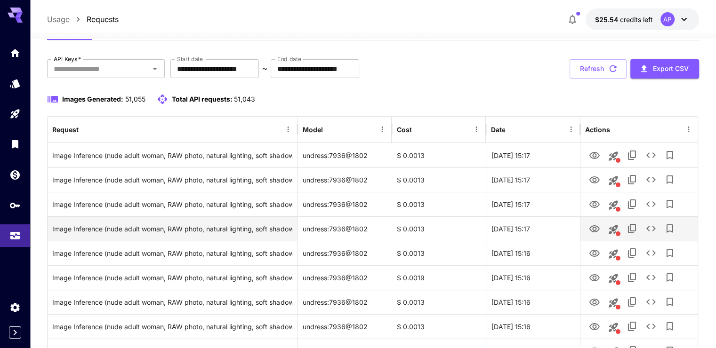
scroll to position [0, 0]
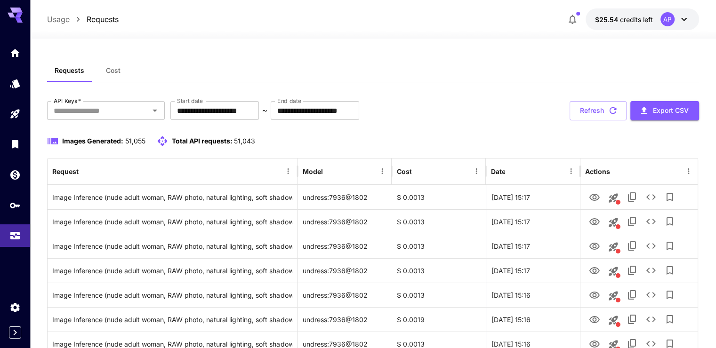
click at [566, 105] on div "**********" at bounding box center [372, 110] width 651 height 19
click at [577, 111] on button "Refresh" at bounding box center [597, 110] width 57 height 19
click at [577, 117] on button "Refresh" at bounding box center [597, 110] width 57 height 19
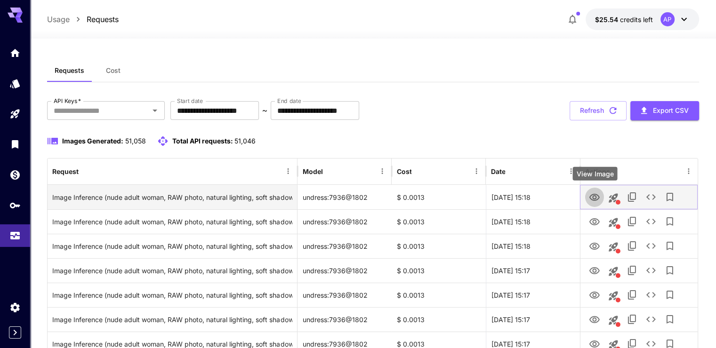
click at [587, 196] on button "View Image" at bounding box center [594, 196] width 19 height 19
click at [590, 194] on icon "View Image" at bounding box center [594, 197] width 11 height 11
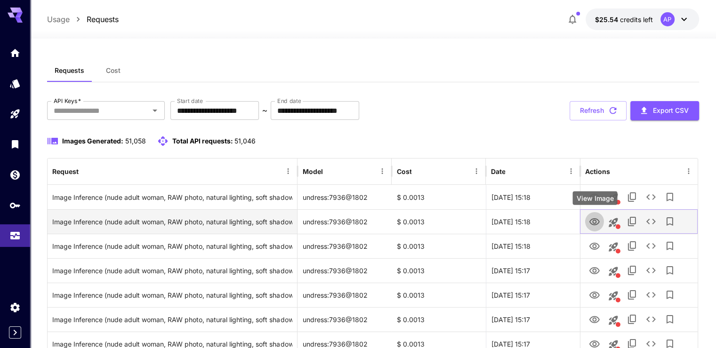
click at [594, 224] on icon "View Image" at bounding box center [594, 221] width 10 height 7
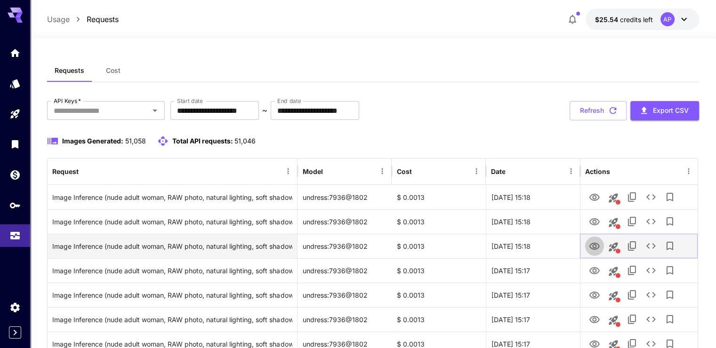
click at [597, 243] on icon "View Image" at bounding box center [594, 246] width 11 height 11
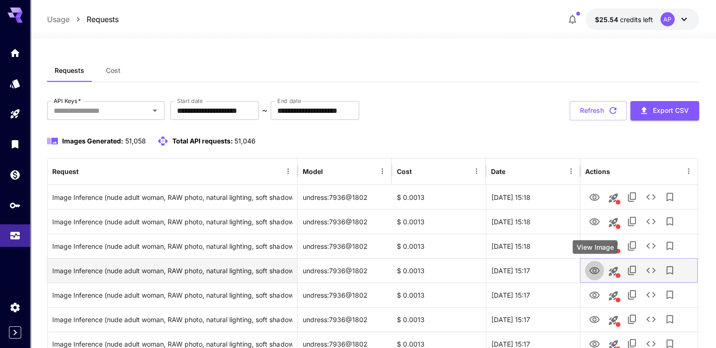
click at [592, 267] on icon "View Image" at bounding box center [594, 270] width 10 height 7
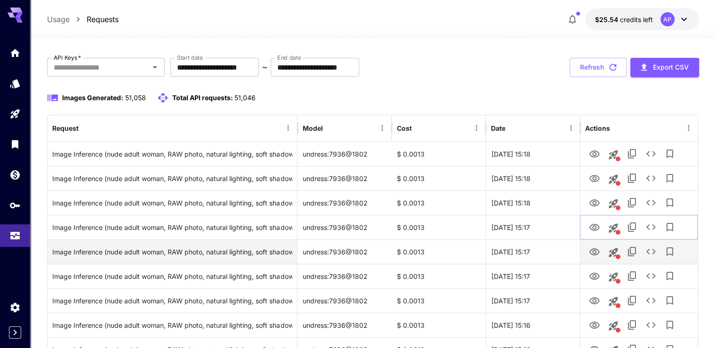
scroll to position [47, 0]
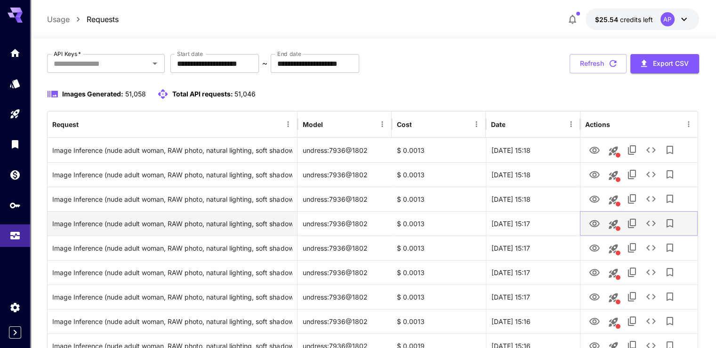
click at [589, 228] on icon "View Image" at bounding box center [594, 223] width 11 height 11
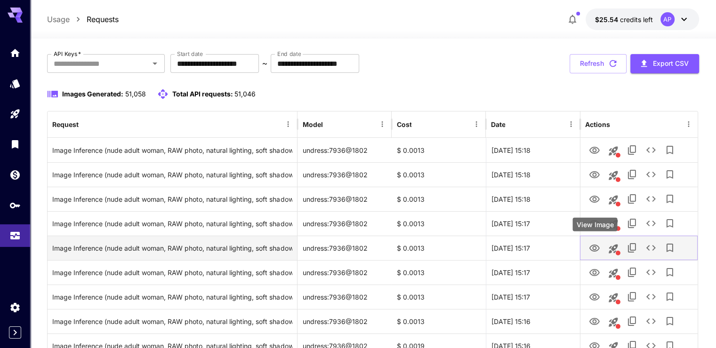
click at [595, 249] on icon "View Image" at bounding box center [594, 248] width 10 height 7
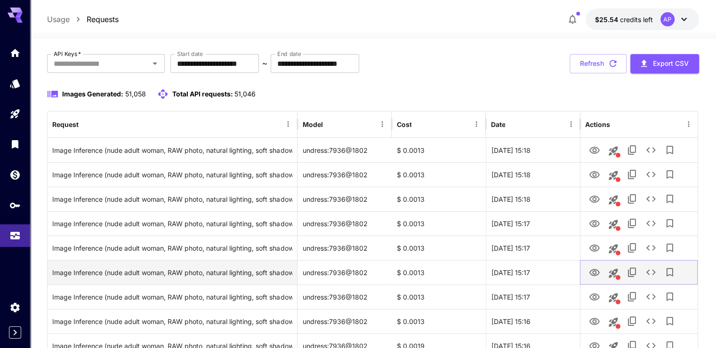
click at [599, 276] on icon "View Image" at bounding box center [594, 272] width 11 height 11
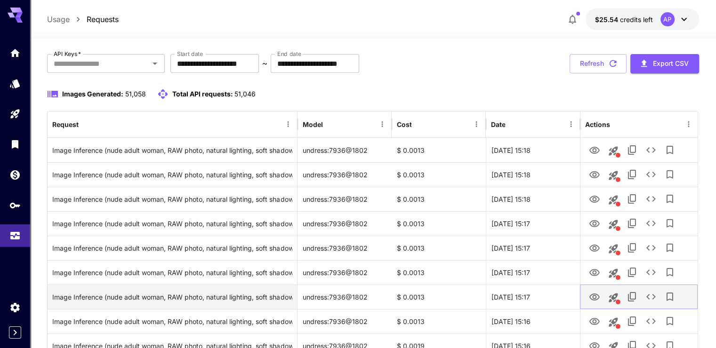
click at [589, 289] on button "View Image" at bounding box center [594, 296] width 19 height 19
click at [600, 294] on button "View Image" at bounding box center [594, 296] width 19 height 19
click at [589, 295] on icon "View Image" at bounding box center [594, 297] width 11 height 11
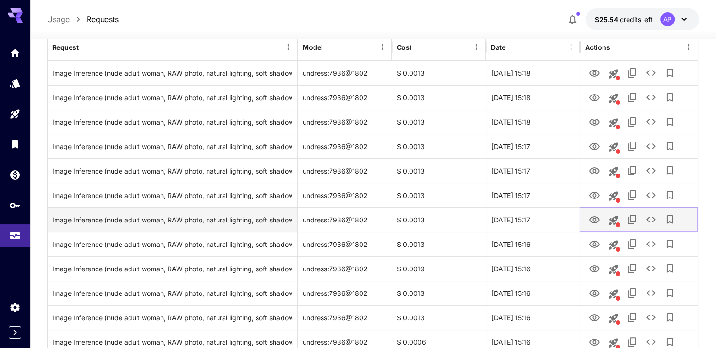
scroll to position [141, 0]
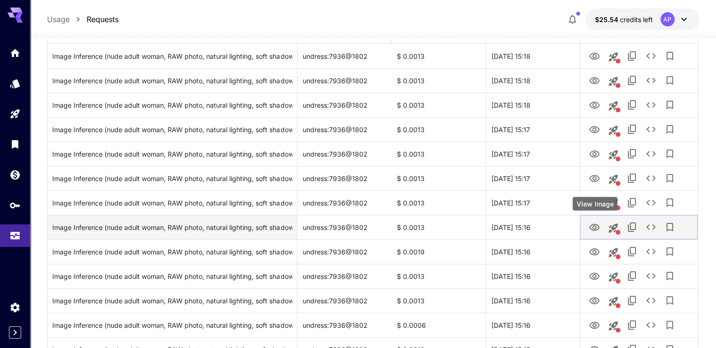
click at [591, 235] on button "View Image" at bounding box center [594, 226] width 19 height 19
click at [590, 227] on icon "View Image" at bounding box center [594, 227] width 11 height 11
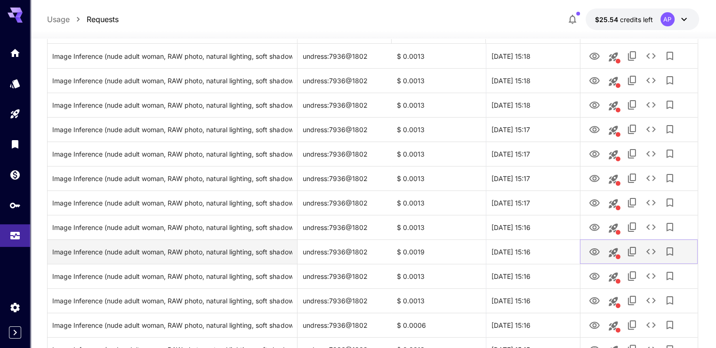
click at [597, 244] on button "View Image" at bounding box center [594, 251] width 19 height 19
click at [598, 248] on icon "View Image" at bounding box center [594, 252] width 11 height 11
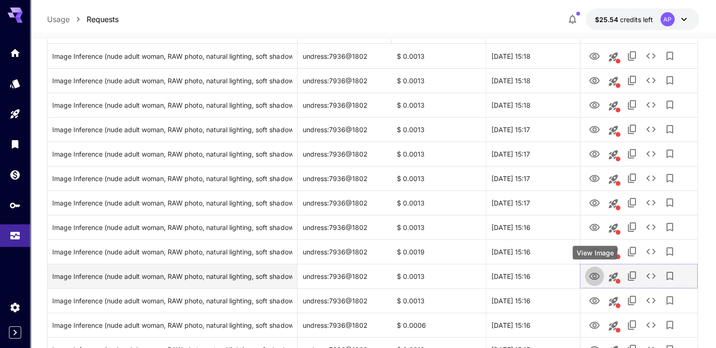
click at [596, 273] on icon "View Image" at bounding box center [594, 276] width 10 height 7
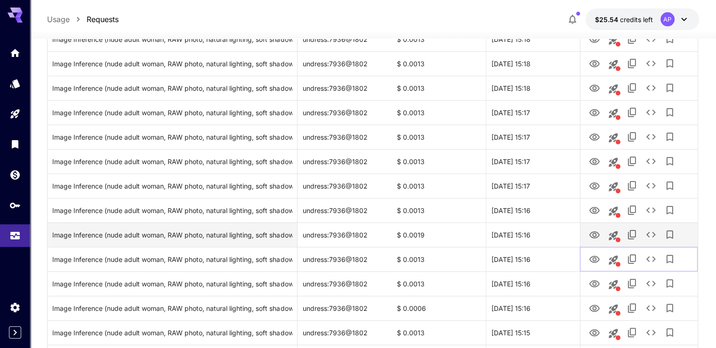
scroll to position [188, 0]
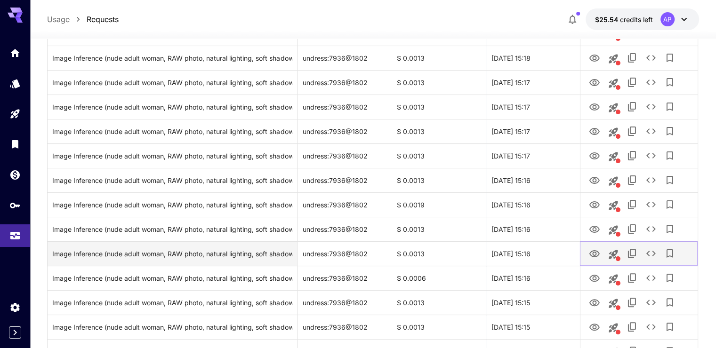
click at [594, 252] on icon "View Image" at bounding box center [594, 253] width 11 height 11
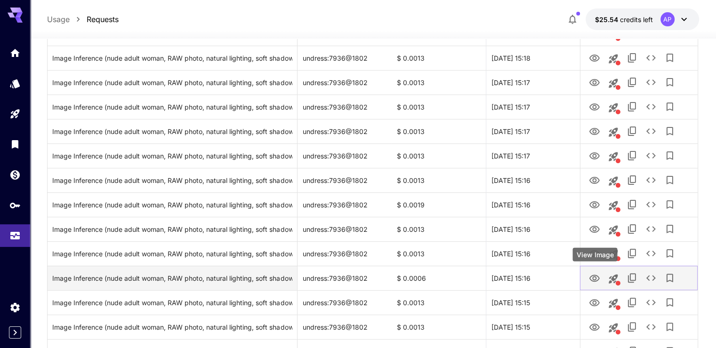
click at [588, 275] on button "View Image" at bounding box center [594, 277] width 19 height 19
click at [592, 277] on icon "View Image" at bounding box center [594, 278] width 10 height 7
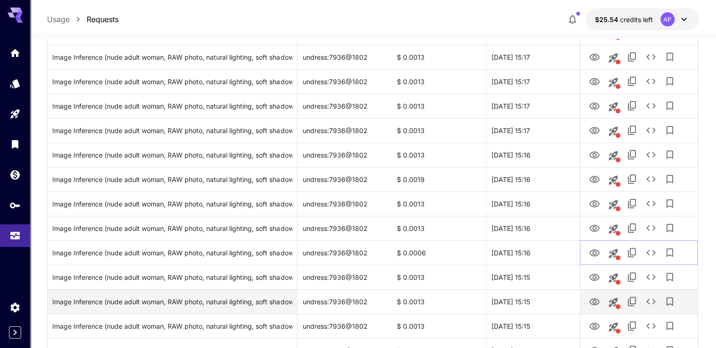
scroll to position [235, 0]
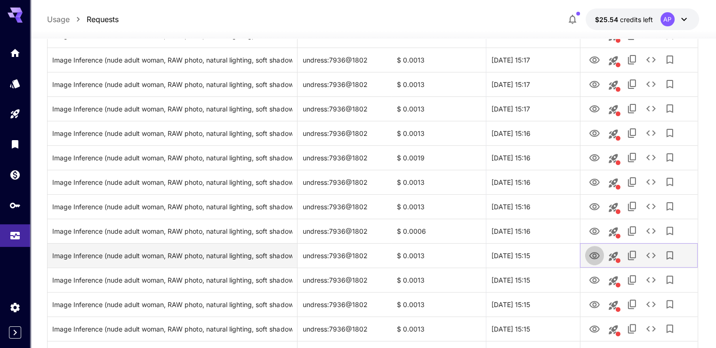
click at [591, 257] on icon "View Image" at bounding box center [594, 255] width 10 height 7
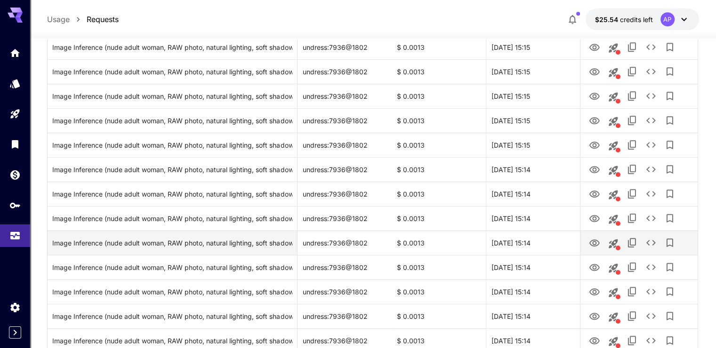
scroll to position [470, 0]
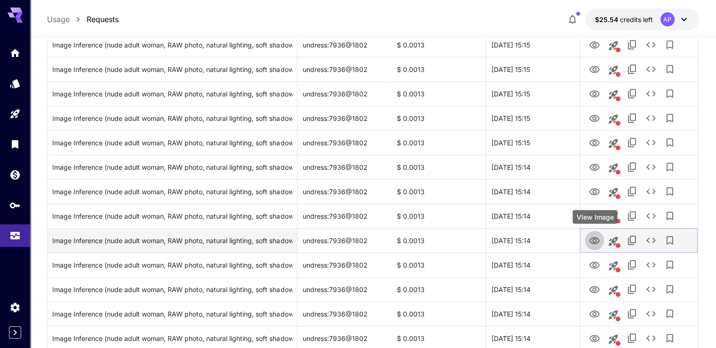
click at [595, 242] on icon "View Image" at bounding box center [594, 240] width 11 height 11
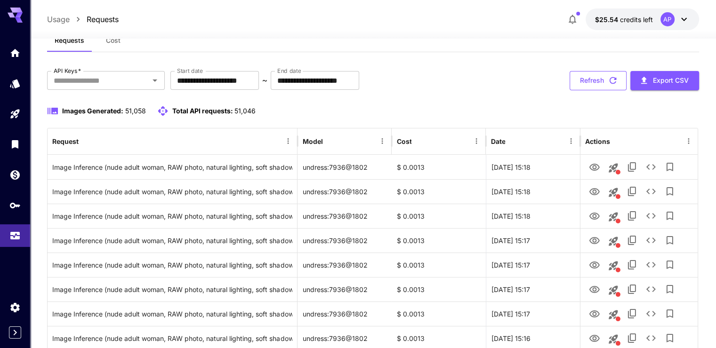
scroll to position [15, 0]
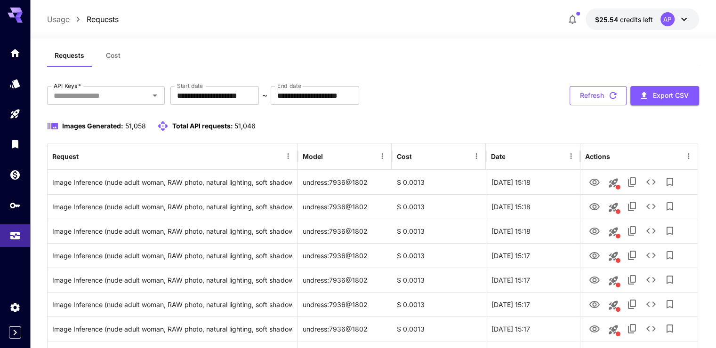
click at [600, 96] on button "Refresh" at bounding box center [597, 95] width 57 height 19
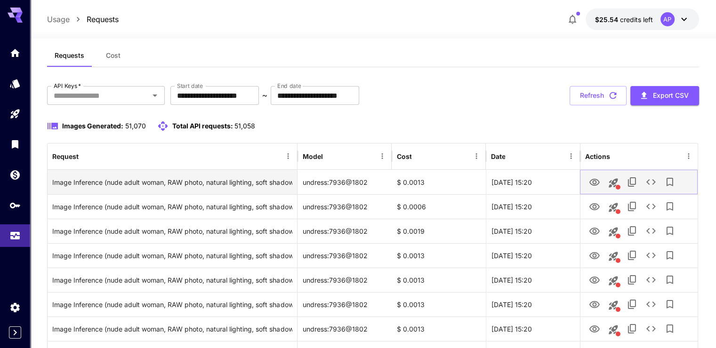
click at [593, 181] on icon "View Image" at bounding box center [594, 182] width 10 height 7
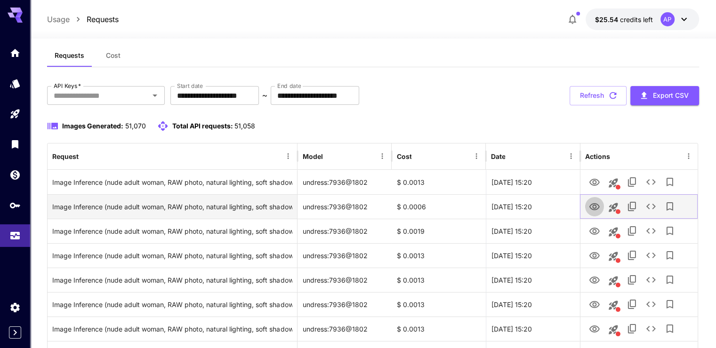
click at [594, 207] on icon "View Image" at bounding box center [594, 206] width 11 height 11
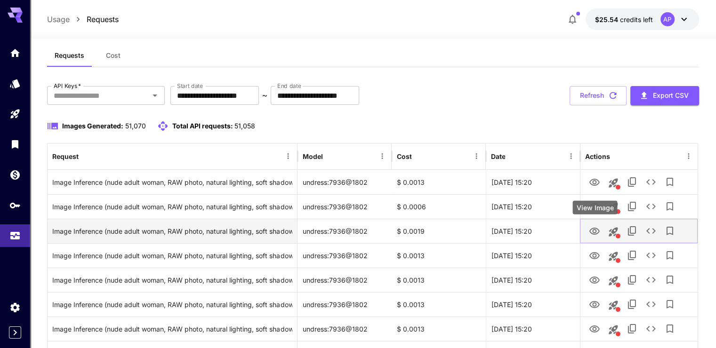
click at [600, 236] on button "View Image" at bounding box center [594, 230] width 19 height 19
click at [594, 229] on icon "View Image" at bounding box center [594, 231] width 10 height 7
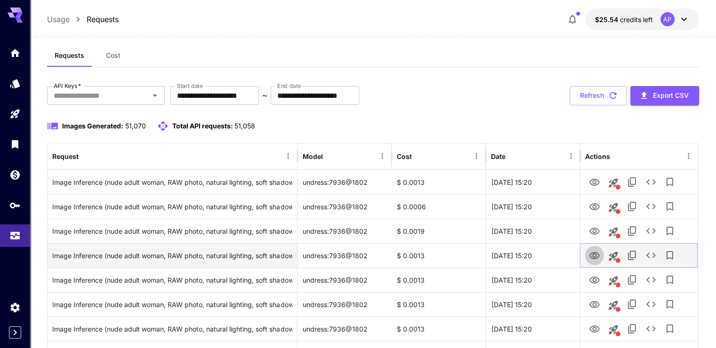
click at [593, 254] on icon "View Image" at bounding box center [594, 255] width 10 height 7
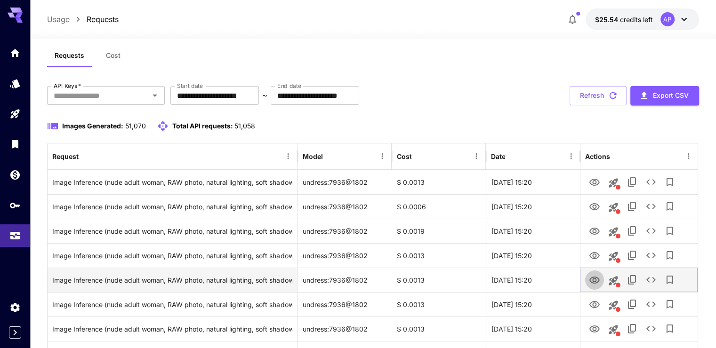
click at [594, 275] on icon "View Image" at bounding box center [594, 280] width 11 height 11
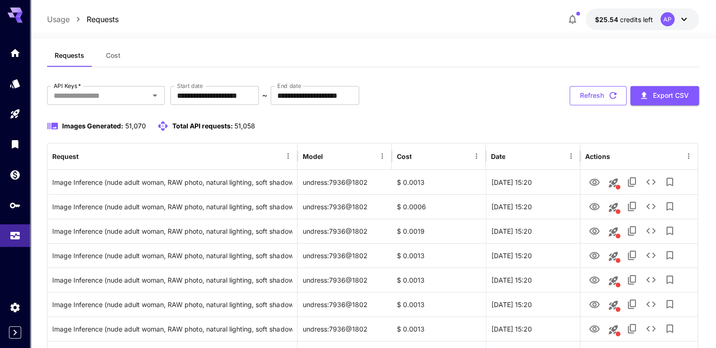
click at [613, 99] on icon "button" at bounding box center [612, 95] width 10 height 10
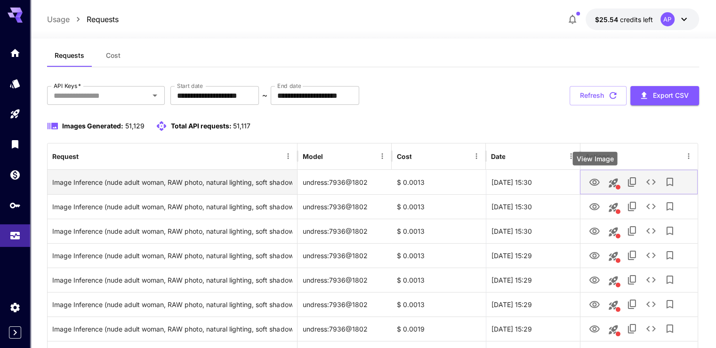
click at [592, 182] on icon "View Image" at bounding box center [594, 182] width 11 height 11
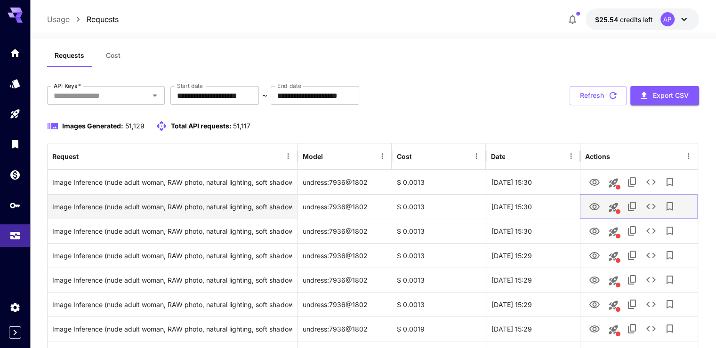
click at [594, 210] on icon "View Image" at bounding box center [594, 206] width 11 height 11
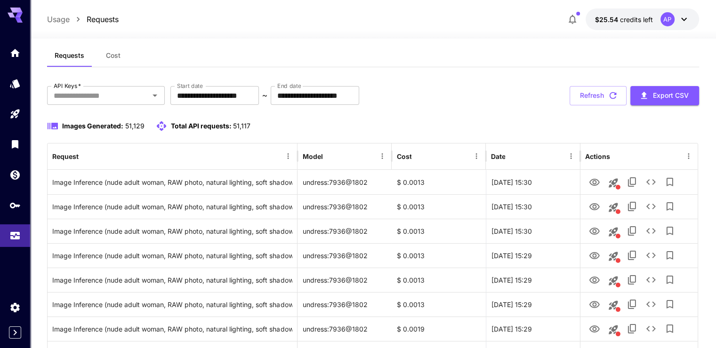
click at [15, 54] on icon "Home" at bounding box center [14, 53] width 11 height 11
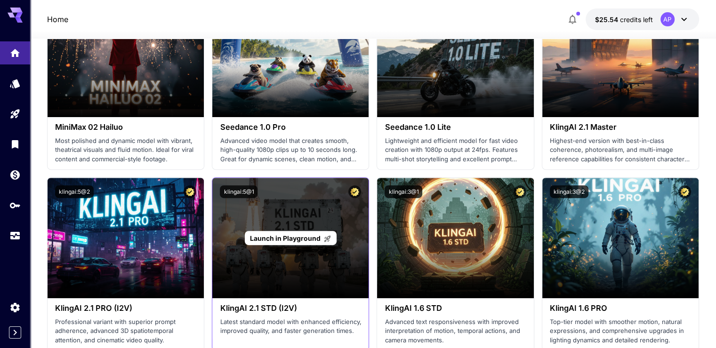
scroll to position [344, 0]
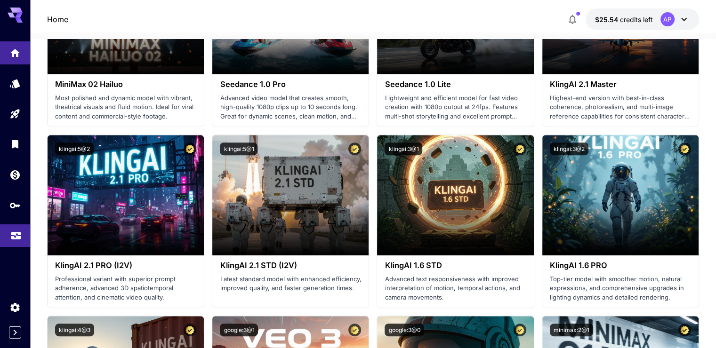
click at [21, 243] on link at bounding box center [15, 235] width 30 height 23
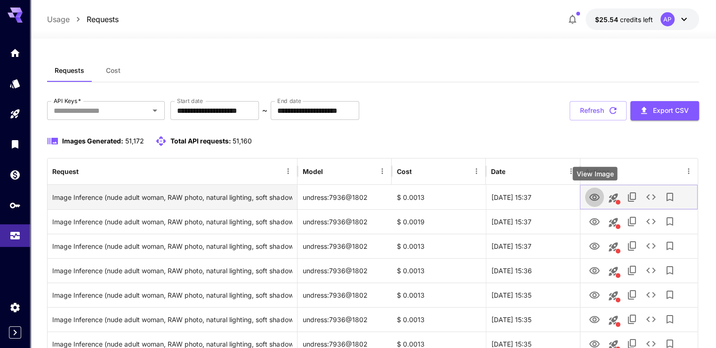
click at [591, 200] on icon "View Image" at bounding box center [594, 197] width 11 height 11
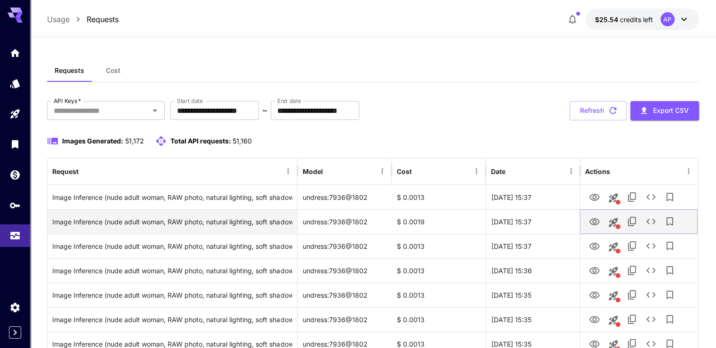
click at [593, 219] on icon "View Image" at bounding box center [594, 221] width 10 height 7
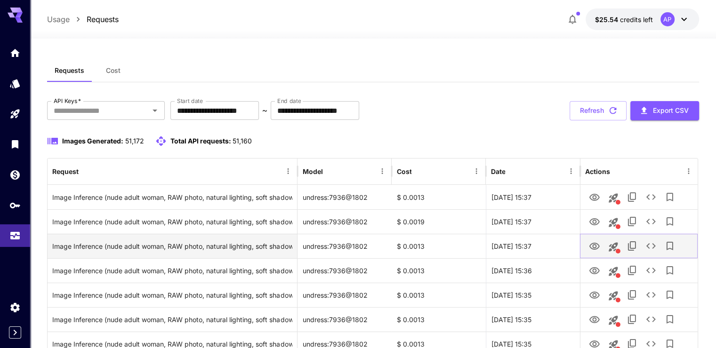
click at [597, 247] on icon "View Image" at bounding box center [594, 246] width 11 height 11
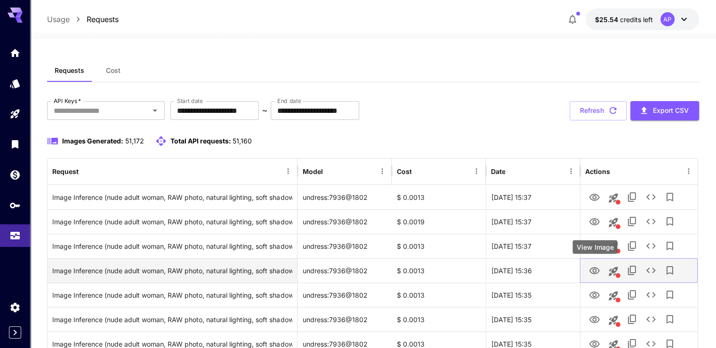
click at [594, 269] on icon "View Image" at bounding box center [594, 270] width 10 height 7
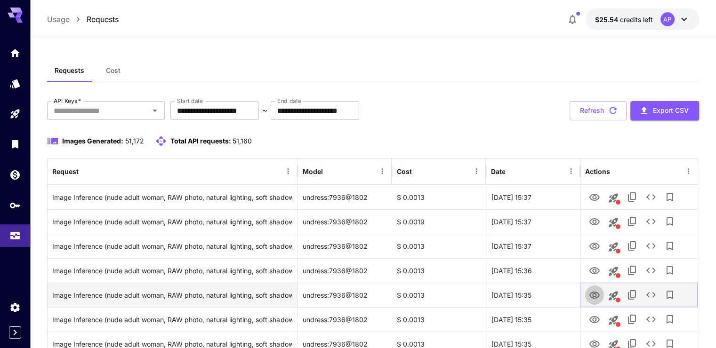
click at [595, 295] on icon "View Image" at bounding box center [594, 295] width 11 height 11
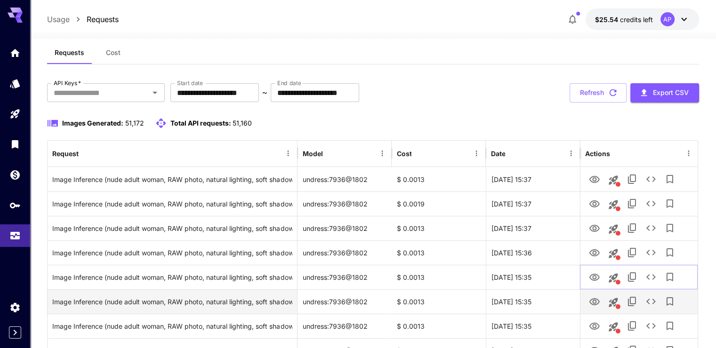
scroll to position [94, 0]
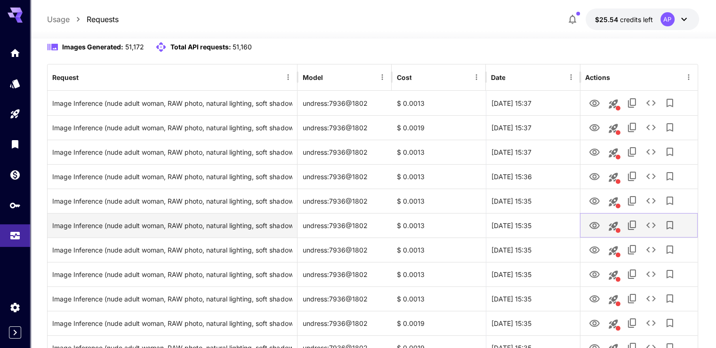
click at [600, 227] on button "View Image" at bounding box center [594, 224] width 19 height 19
click at [599, 226] on icon "View Image" at bounding box center [594, 225] width 11 height 11
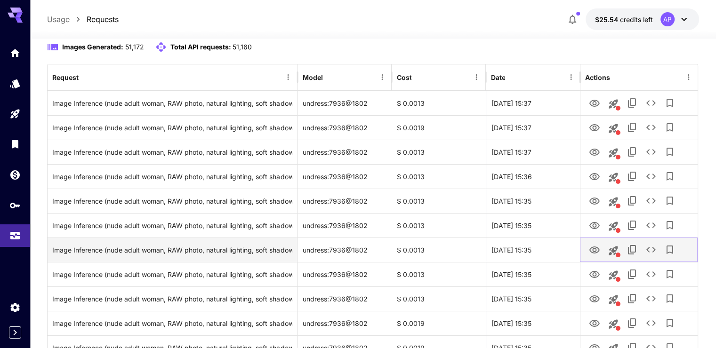
click at [591, 244] on link "View Image" at bounding box center [594, 250] width 11 height 12
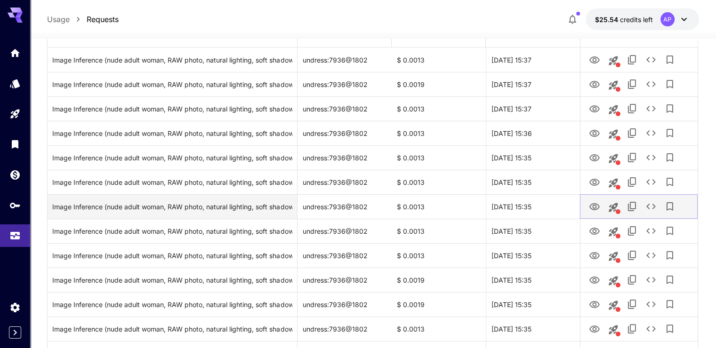
scroll to position [141, 0]
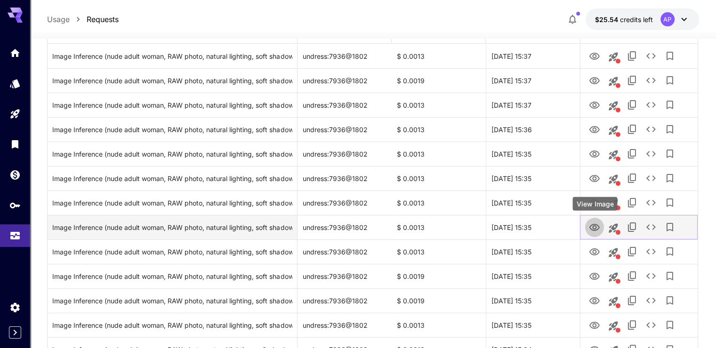
click at [597, 225] on icon "View Image" at bounding box center [594, 227] width 10 height 7
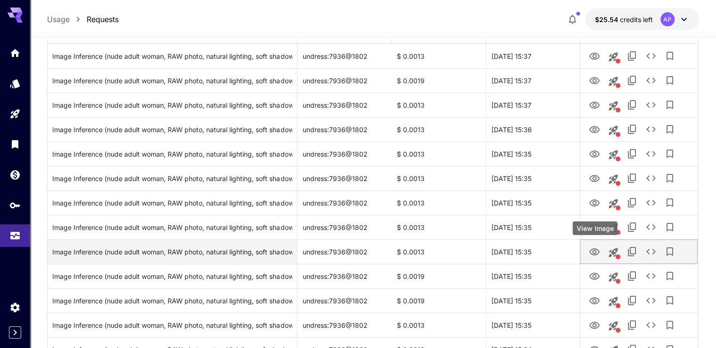
click at [593, 252] on icon "View Image" at bounding box center [594, 252] width 11 height 11
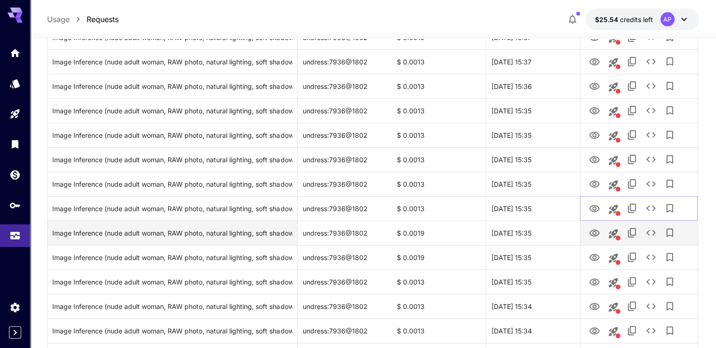
scroll to position [188, 0]
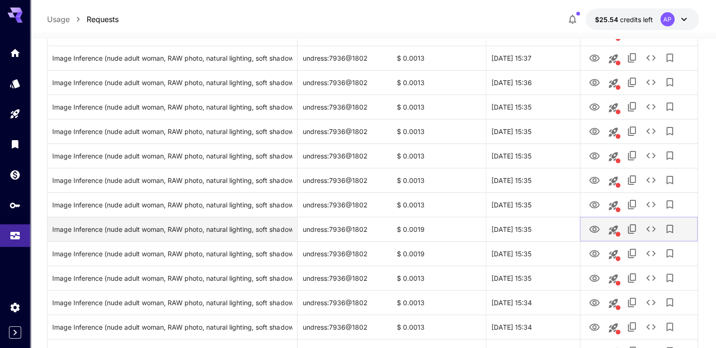
click at [589, 228] on icon "View Image" at bounding box center [594, 229] width 11 height 11
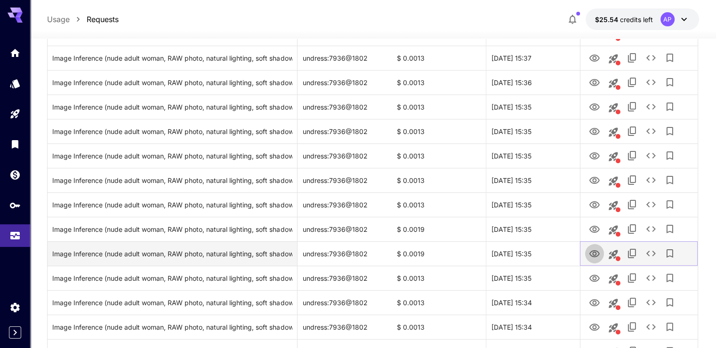
click at [592, 253] on icon "View Image" at bounding box center [594, 253] width 11 height 11
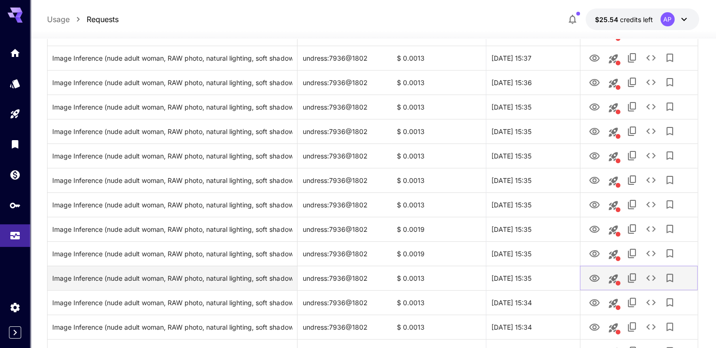
click at [595, 286] on button "View Image" at bounding box center [594, 277] width 19 height 19
click at [593, 281] on icon "View Image" at bounding box center [594, 278] width 11 height 11
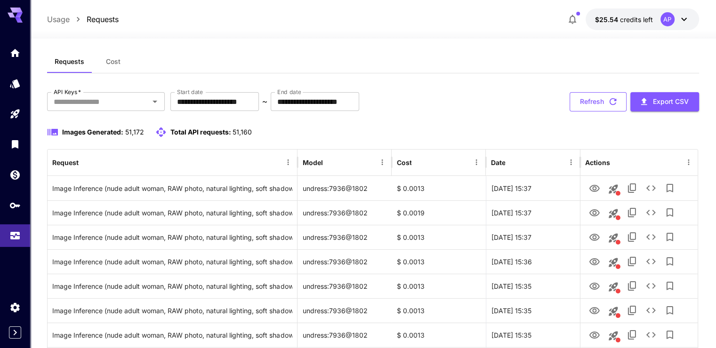
scroll to position [0, 0]
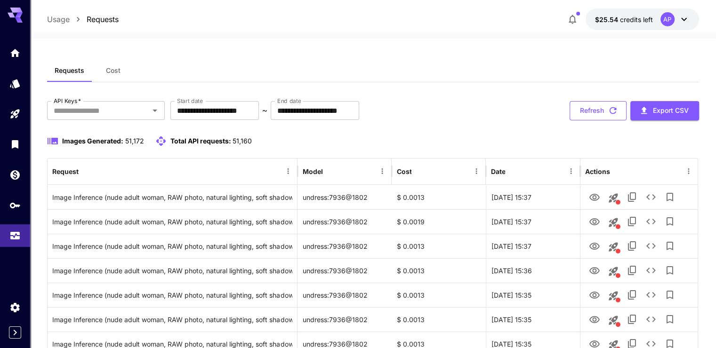
click at [593, 112] on button "Refresh" at bounding box center [597, 110] width 57 height 19
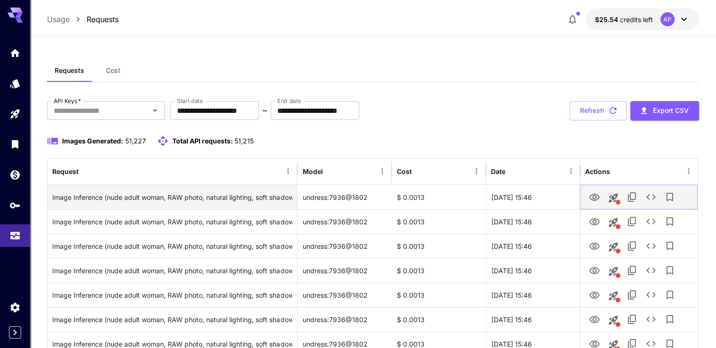
click at [595, 197] on icon "View Image" at bounding box center [594, 197] width 10 height 7
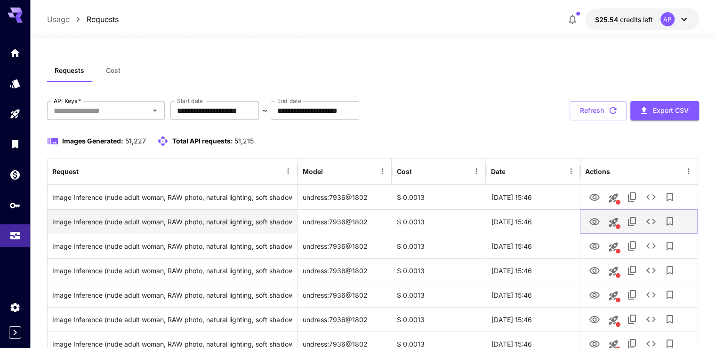
click at [589, 220] on icon "View Image" at bounding box center [594, 221] width 11 height 11
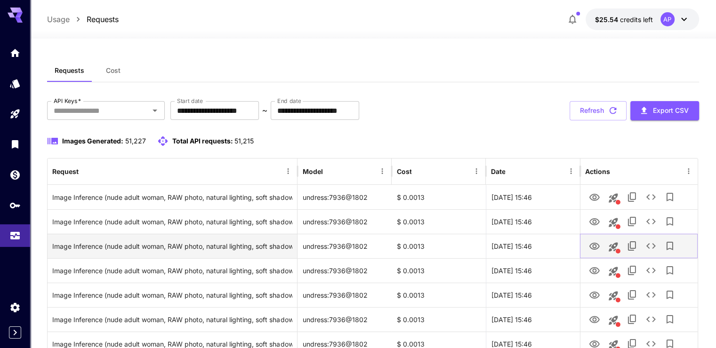
click at [598, 241] on icon "View Image" at bounding box center [594, 246] width 11 height 11
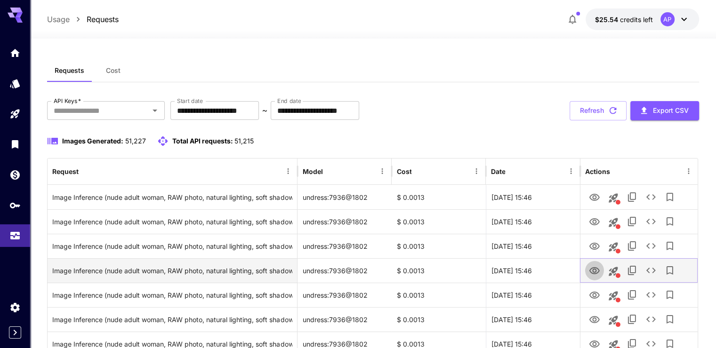
click at [591, 268] on icon "View Image" at bounding box center [594, 270] width 10 height 7
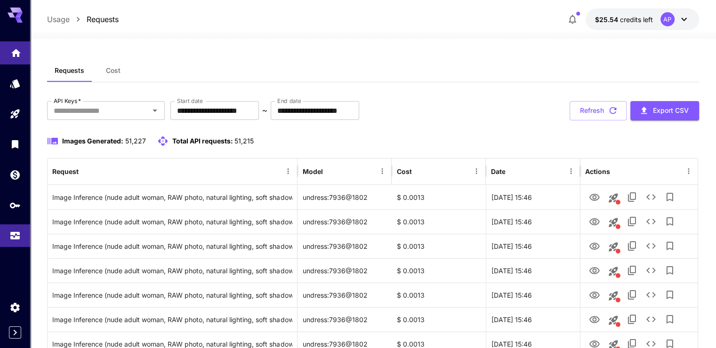
click at [19, 60] on link at bounding box center [15, 52] width 30 height 23
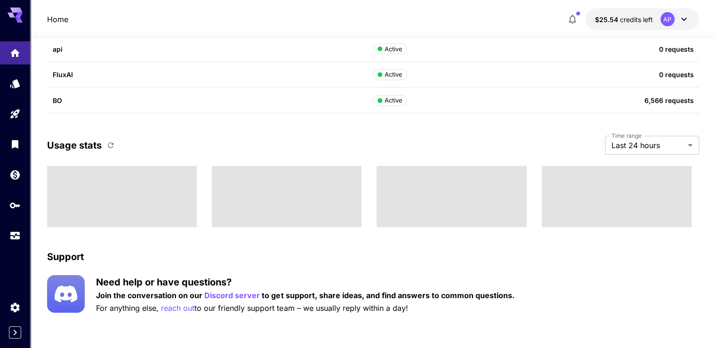
scroll to position [2900, 0]
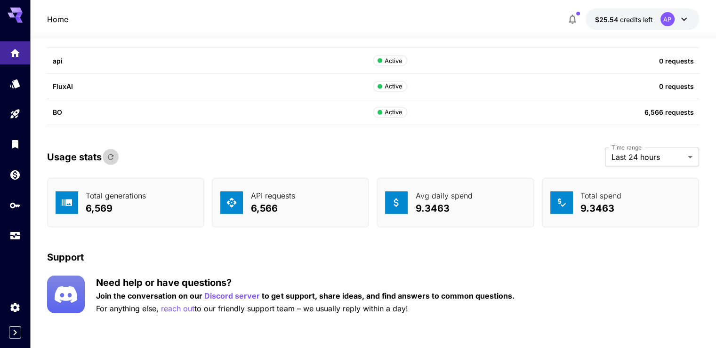
click at [113, 153] on icon "button" at bounding box center [110, 157] width 8 height 8
